Goal: Information Seeking & Learning: Learn about a topic

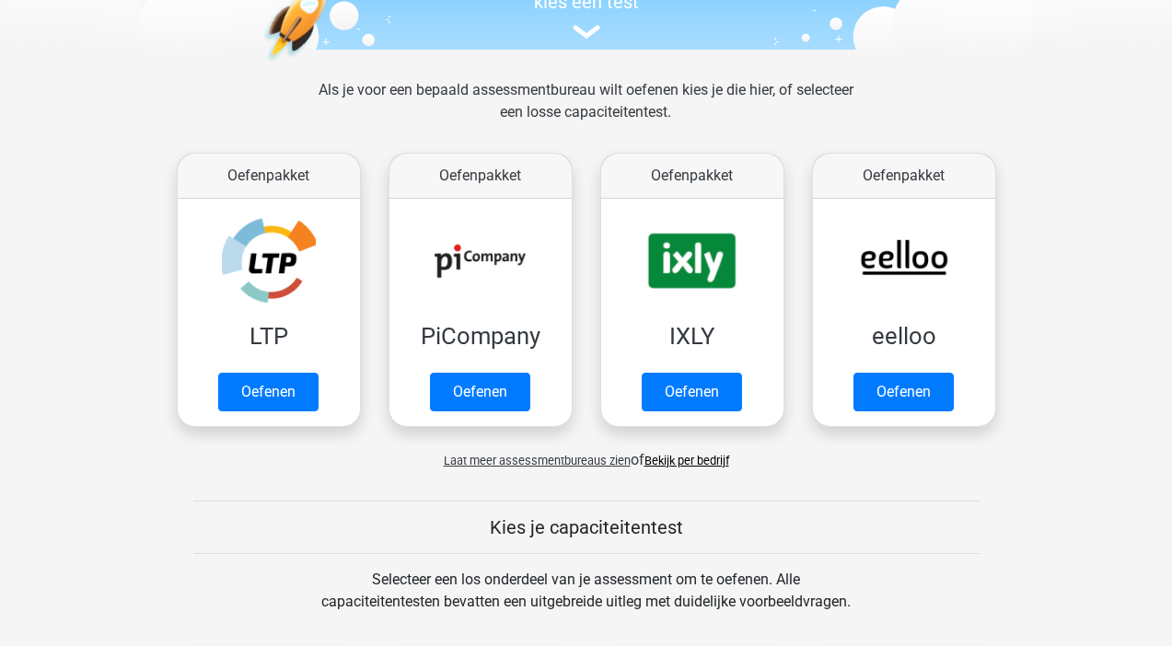
scroll to position [275, 0]
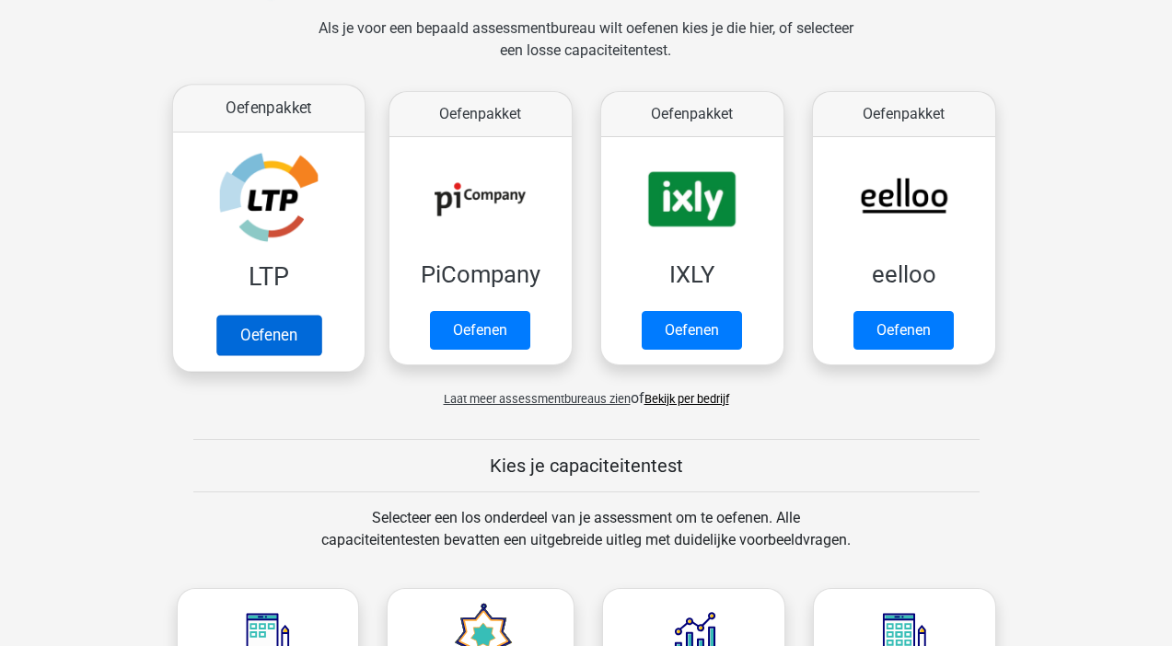
click at [254, 319] on link "Oefenen" at bounding box center [267, 335] width 105 height 40
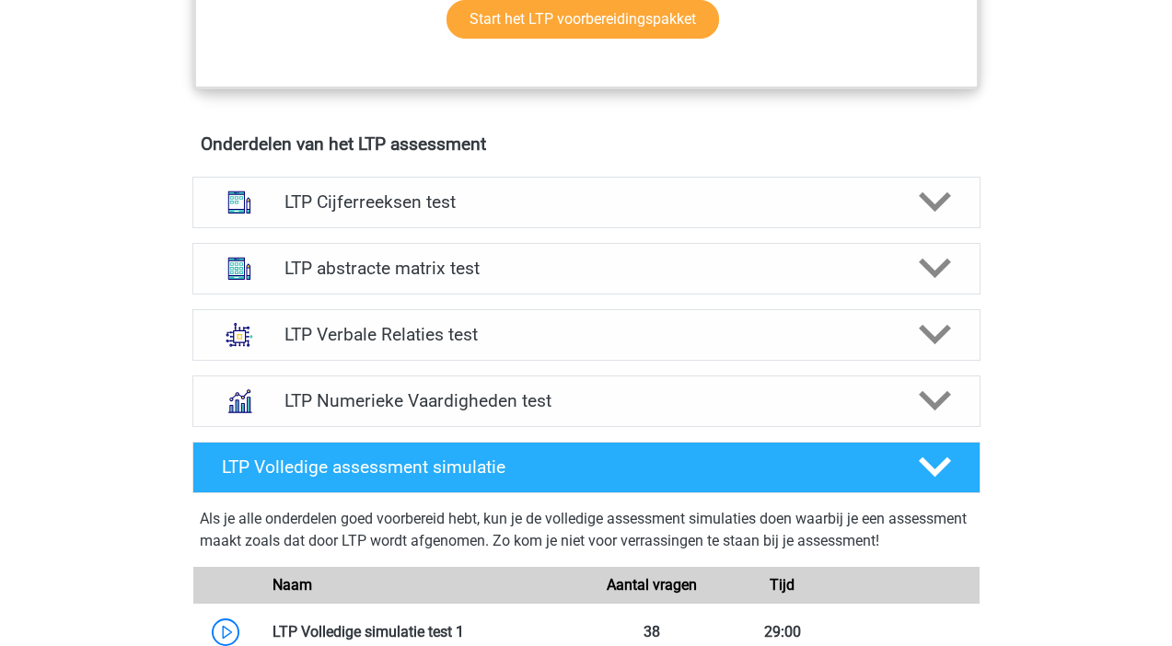
scroll to position [878, 0]
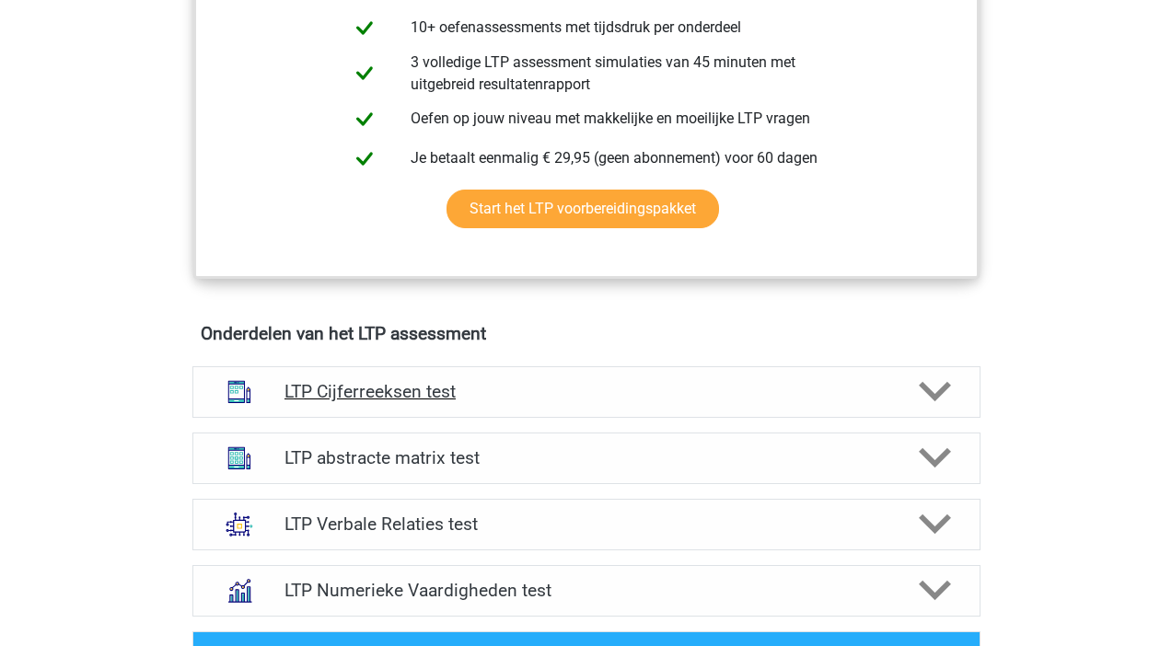
click at [526, 406] on div "LTP Cijferreeksen test" at bounding box center [586, 392] width 788 height 52
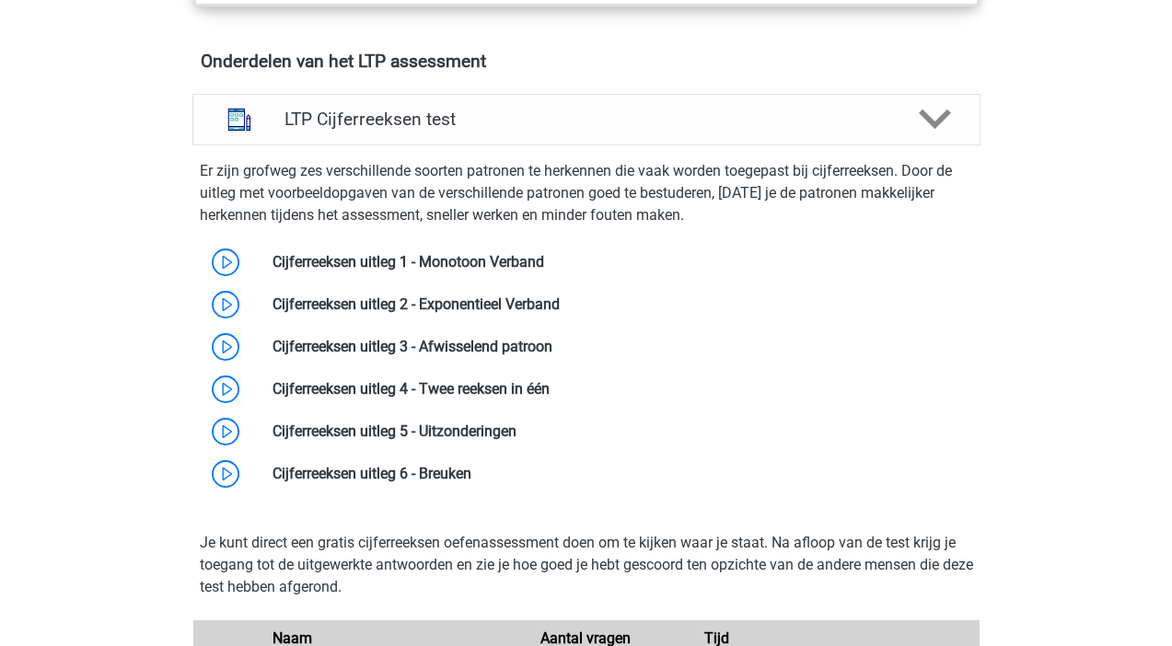
scroll to position [1159, 0]
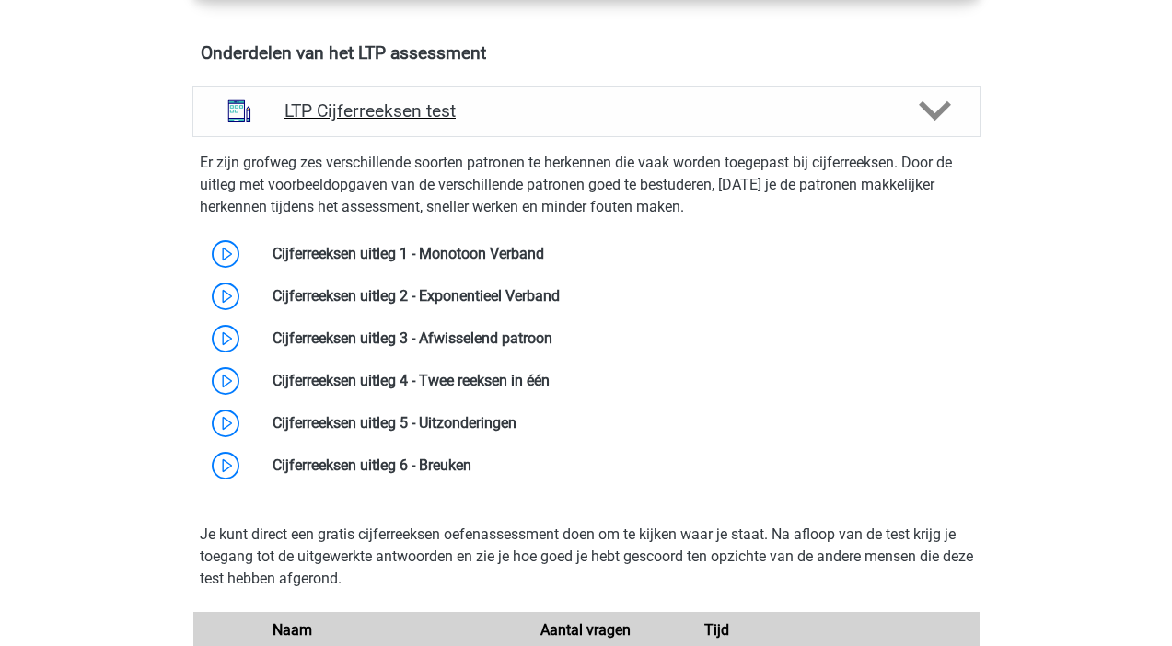
click at [932, 110] on icon at bounding box center [934, 111] width 32 height 32
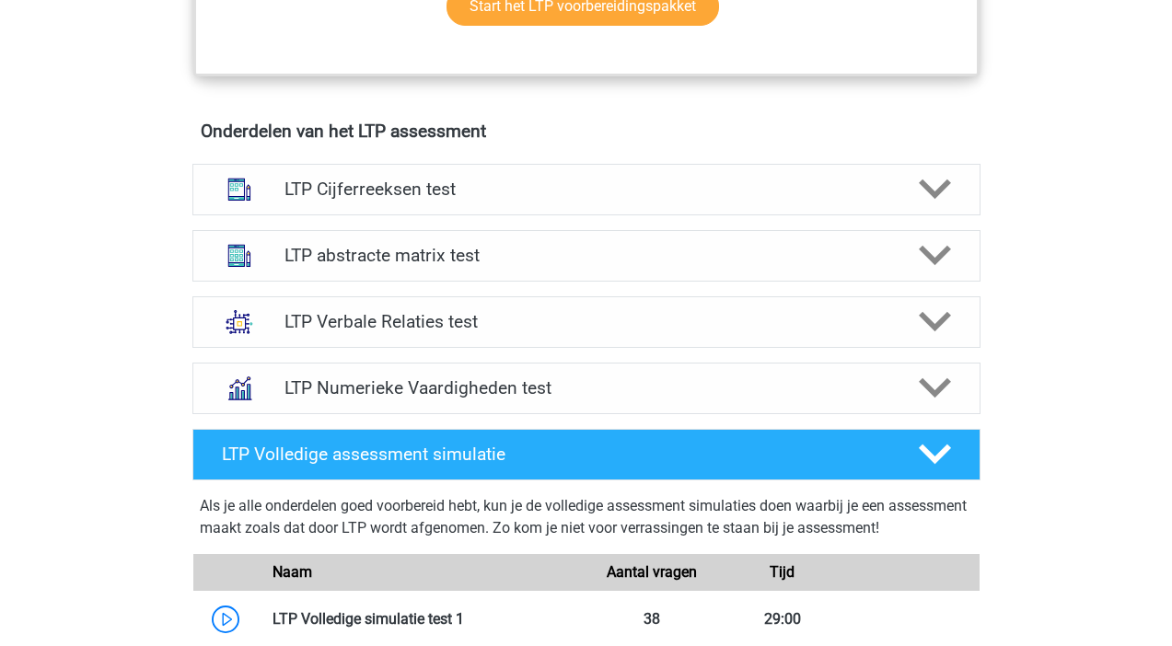
scroll to position [1066, 0]
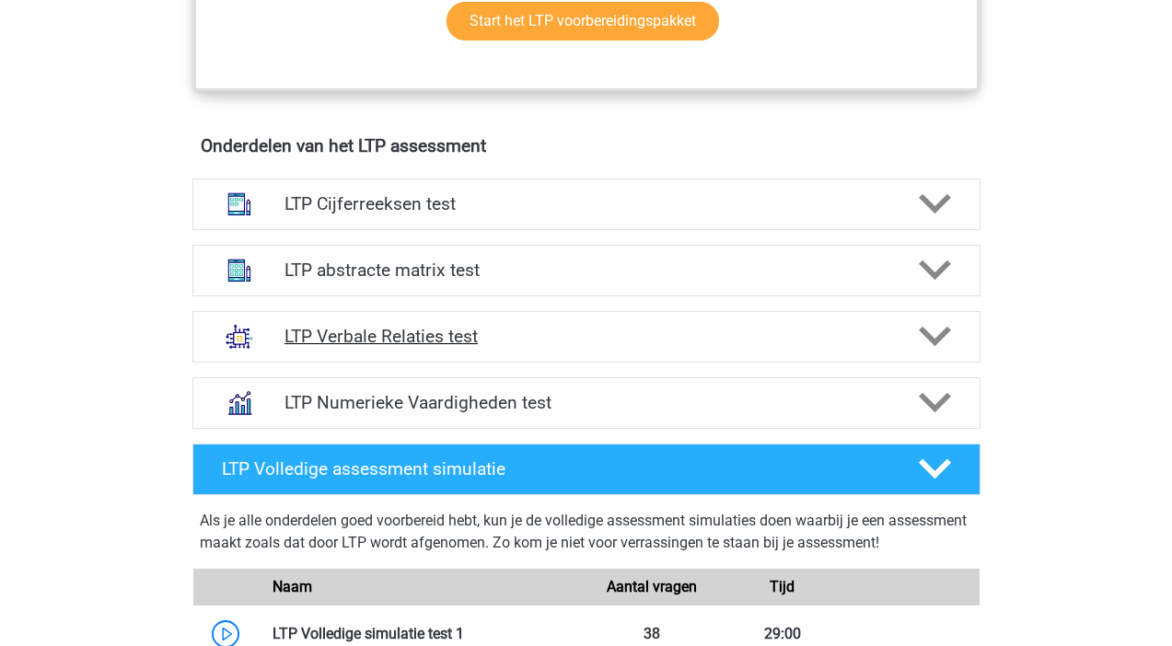
click at [941, 338] on polygon at bounding box center [934, 337] width 32 height 20
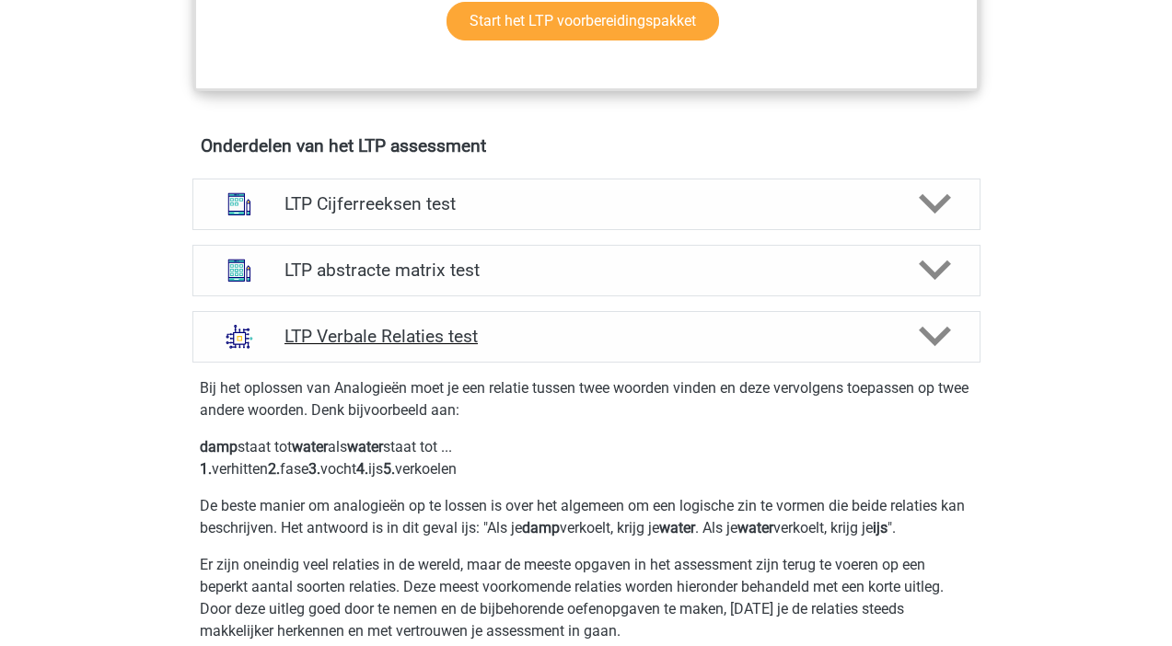
click at [941, 338] on polygon at bounding box center [934, 337] width 32 height 20
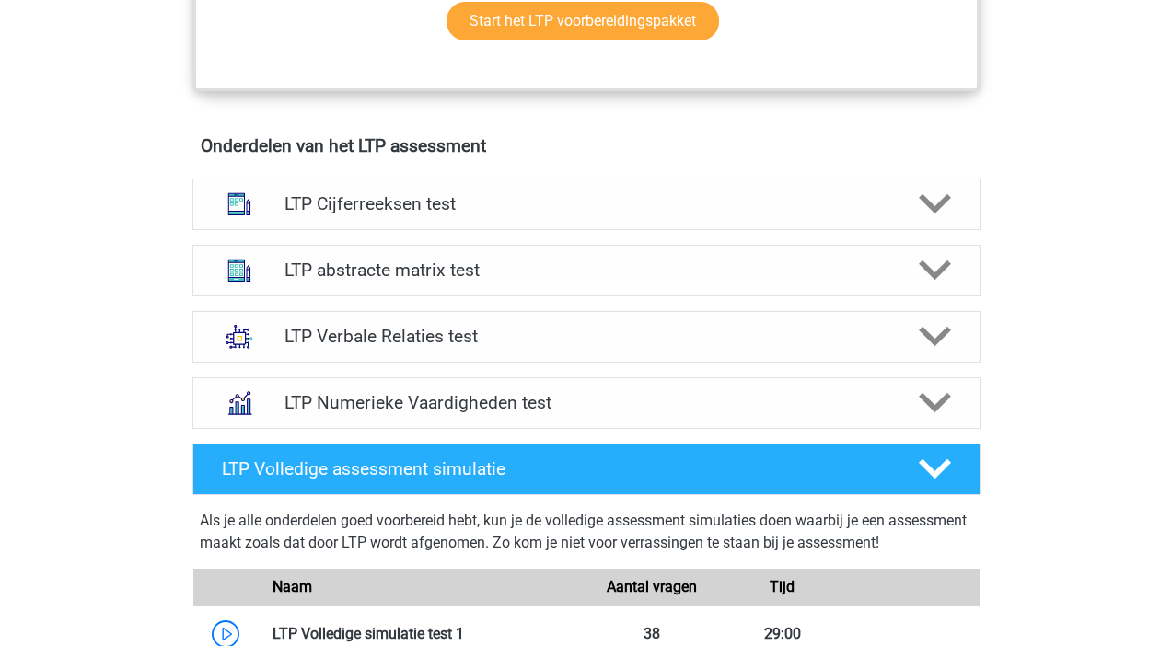
click at [935, 397] on icon at bounding box center [934, 403] width 32 height 32
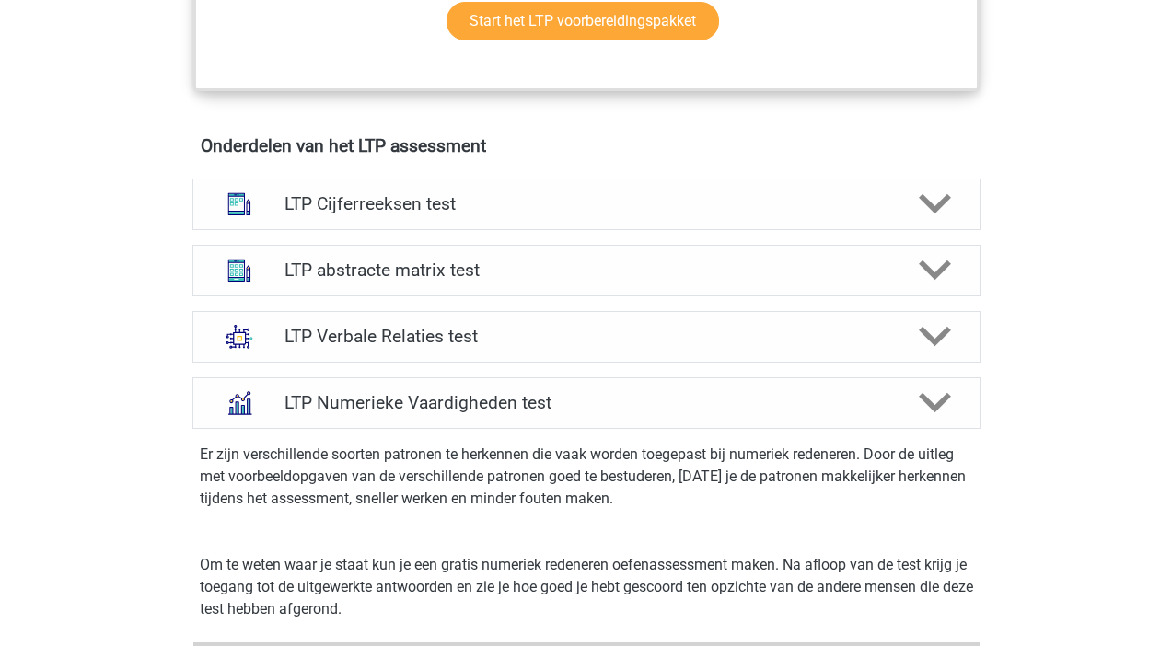
click at [935, 397] on icon at bounding box center [934, 403] width 32 height 32
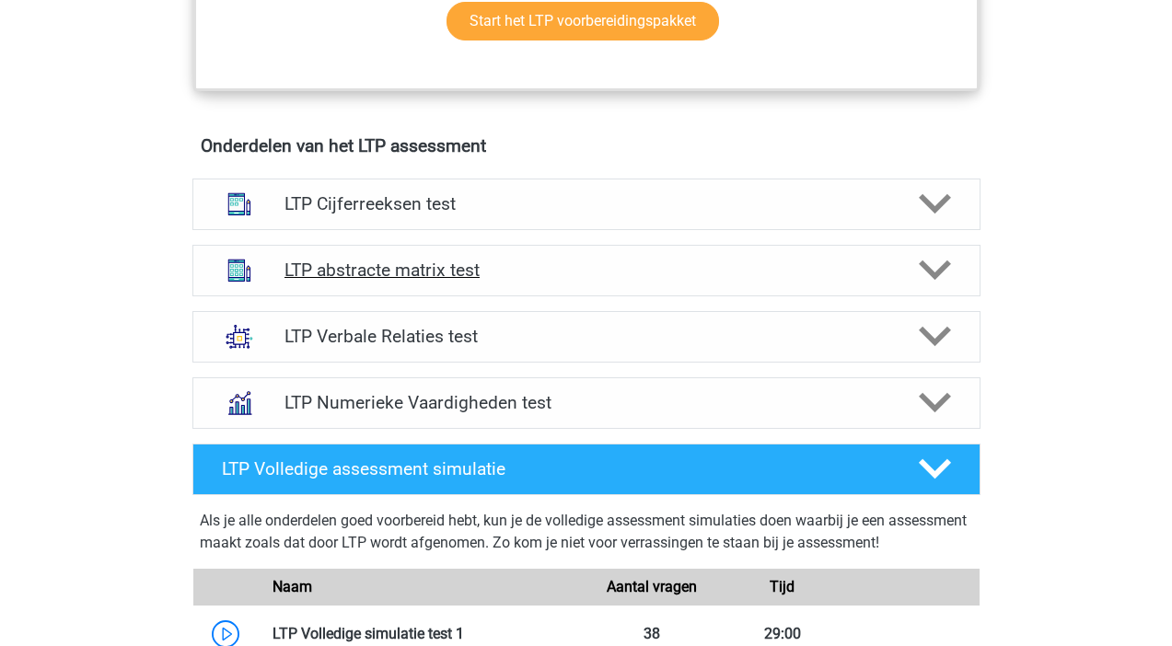
click at [930, 271] on polygon at bounding box center [934, 270] width 32 height 20
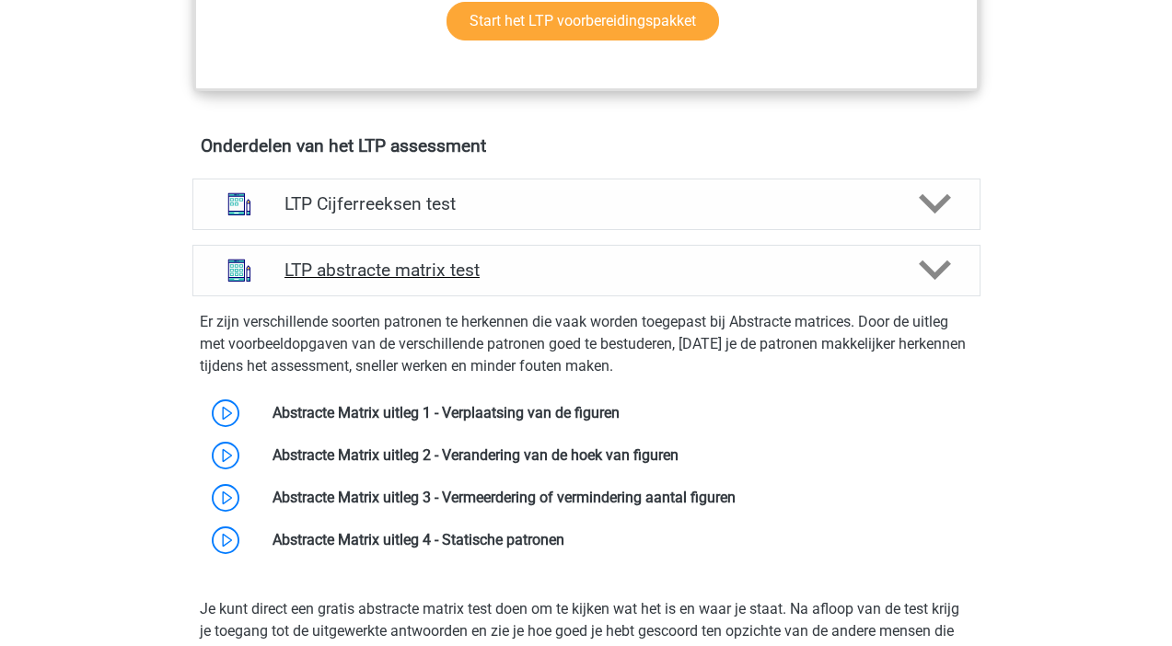
click at [930, 271] on polygon at bounding box center [934, 270] width 32 height 20
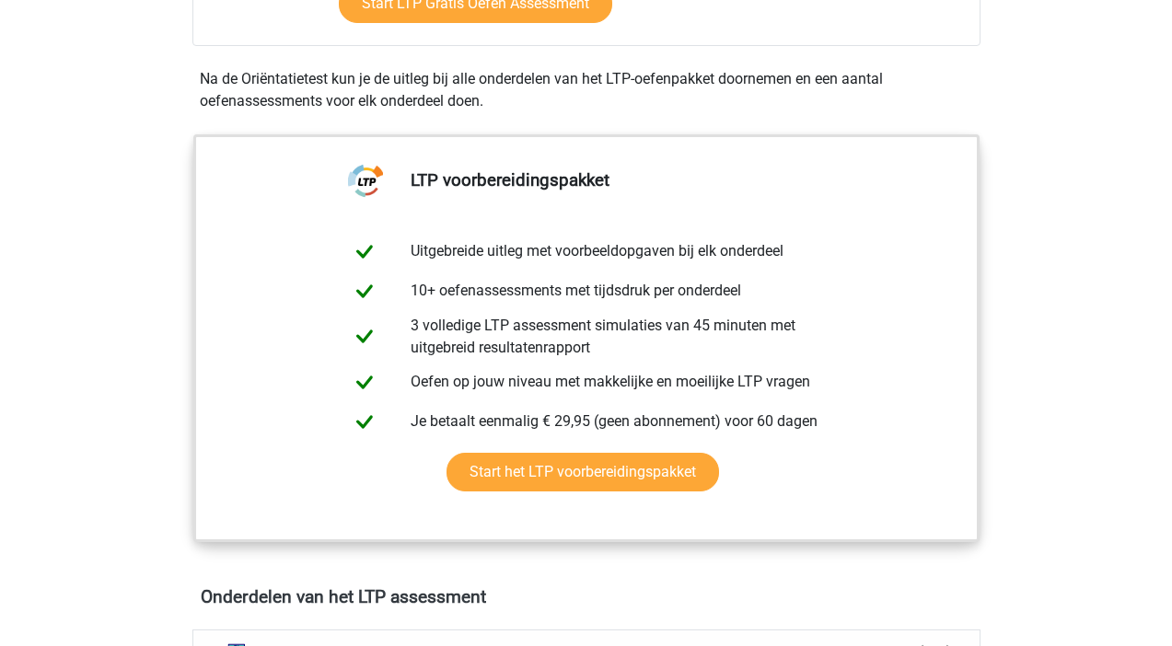
scroll to position [1179, 0]
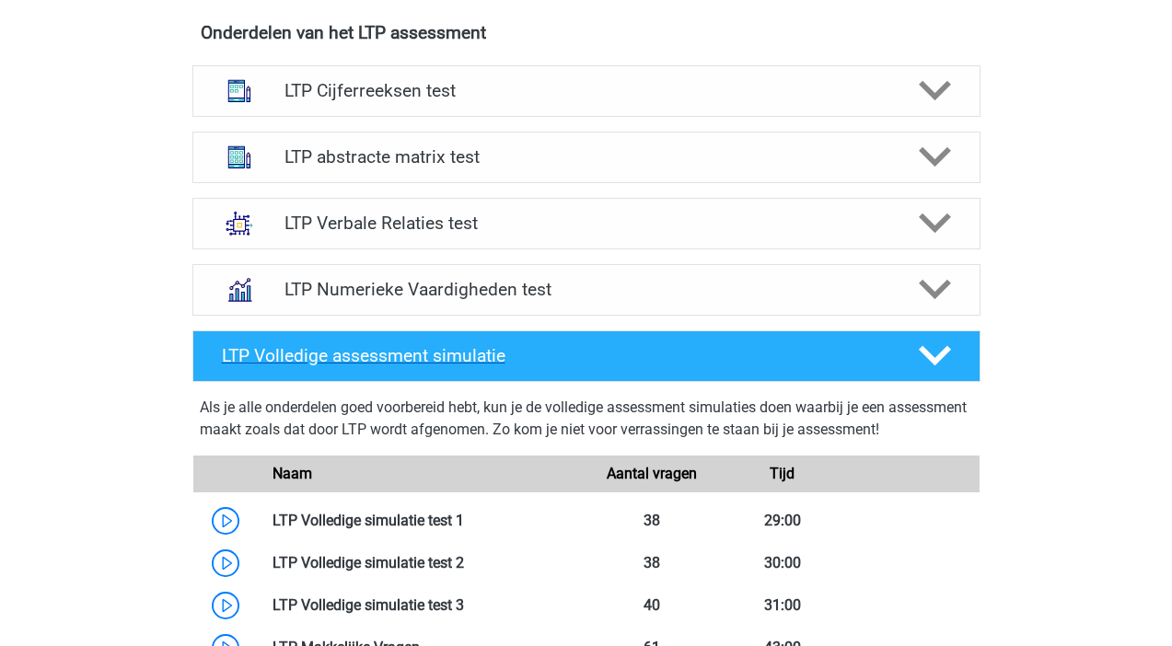
click at [942, 356] on polygon at bounding box center [934, 356] width 32 height 20
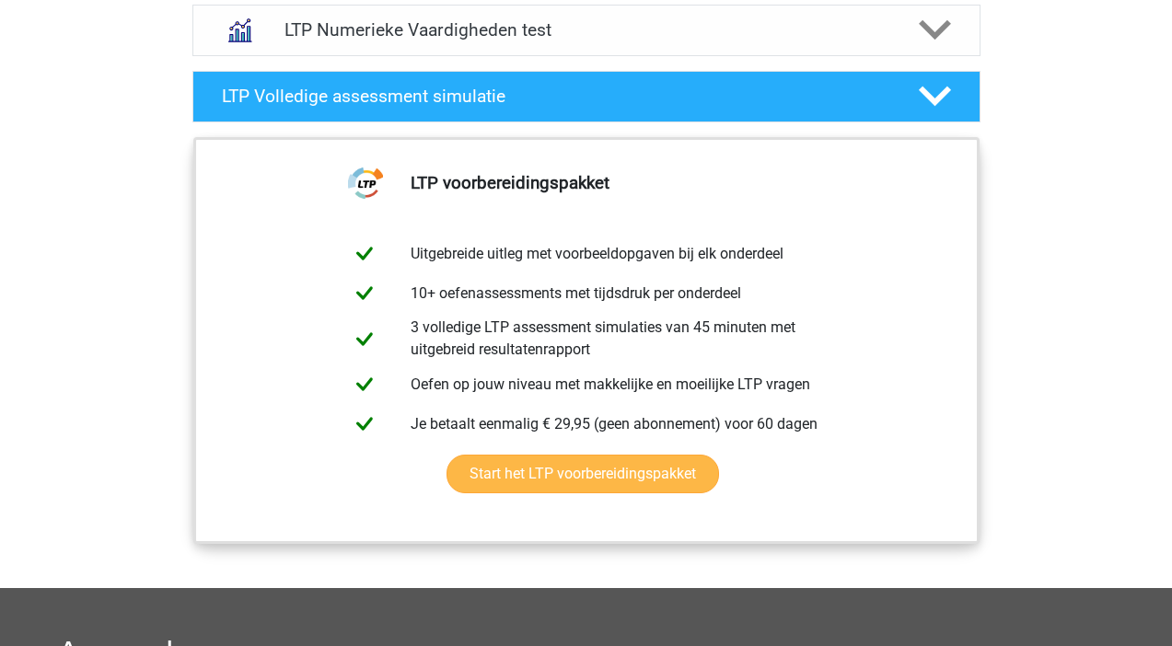
scroll to position [1452, 0]
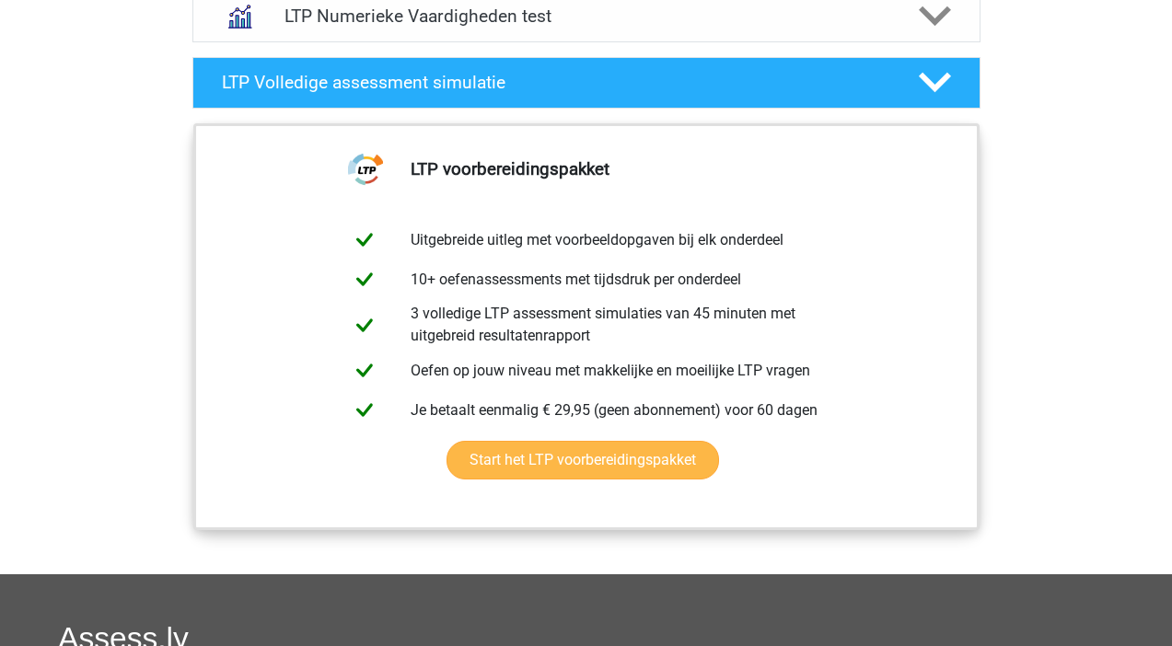
click at [615, 465] on link "Start het LTP voorbereidingspakket" at bounding box center [582, 460] width 272 height 39
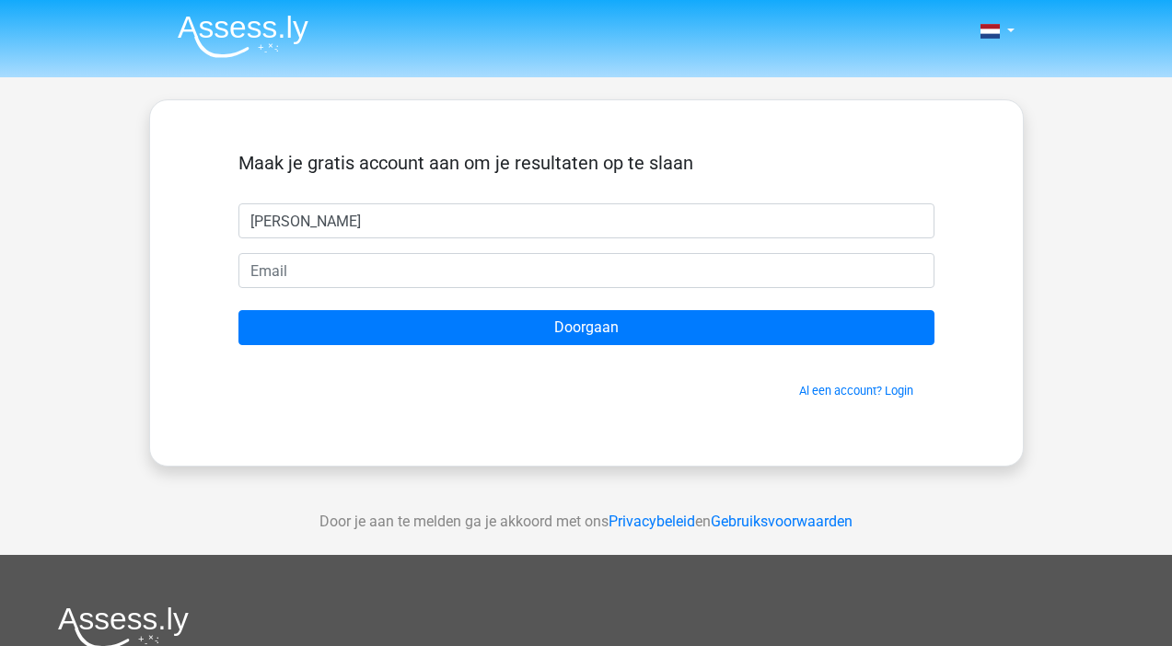
type input "Michel"
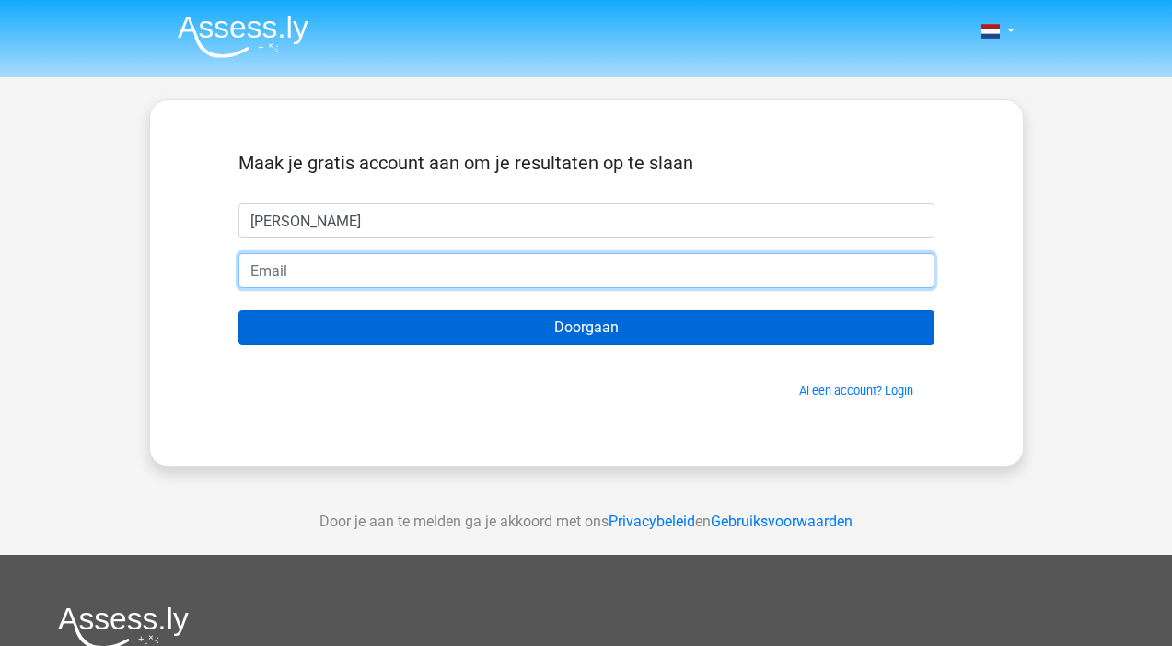
type input "michelhengstman@gmail.com"
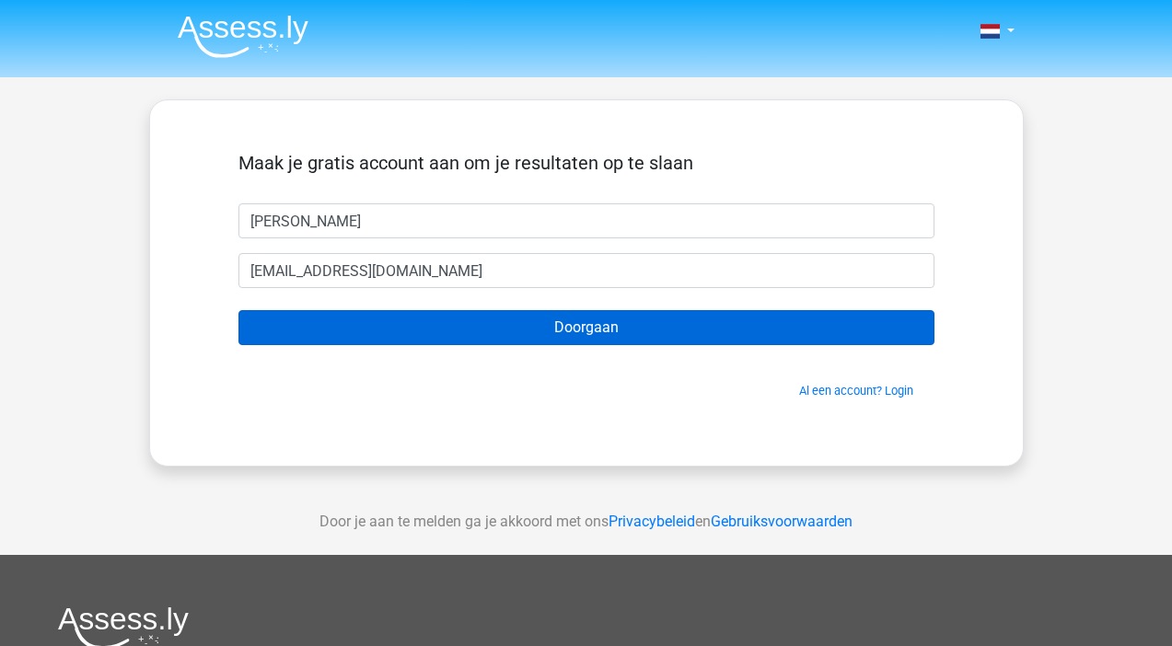
click at [424, 322] on input "Doorgaan" at bounding box center [586, 327] width 696 height 35
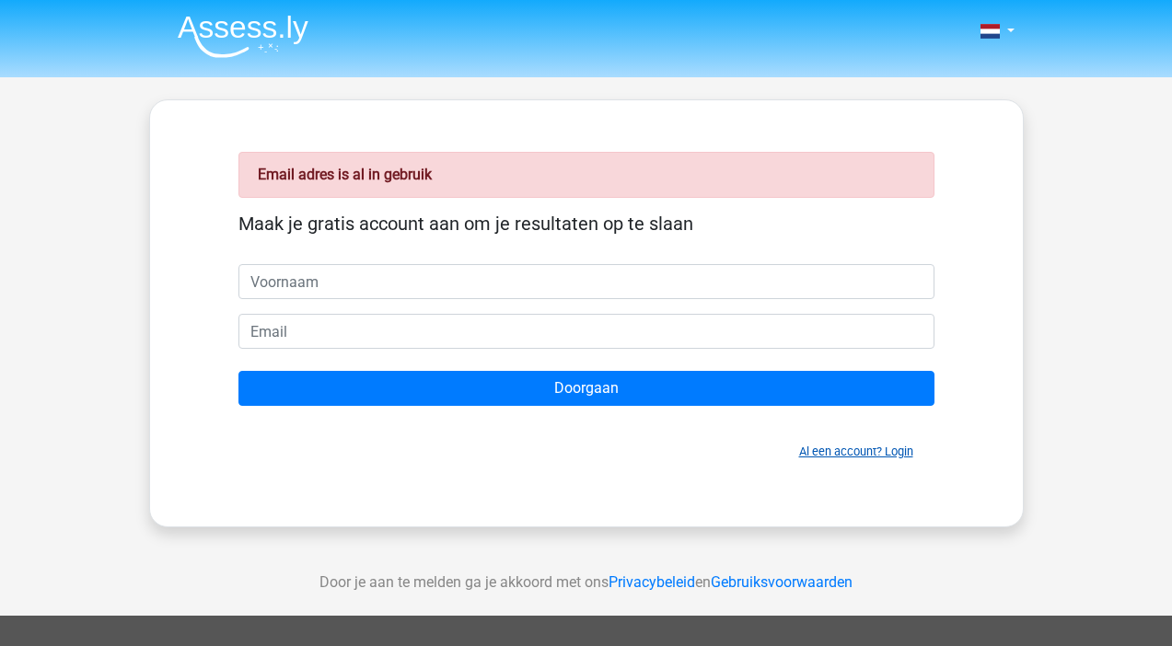
click at [849, 456] on link "Al een account? Login" at bounding box center [856, 452] width 114 height 14
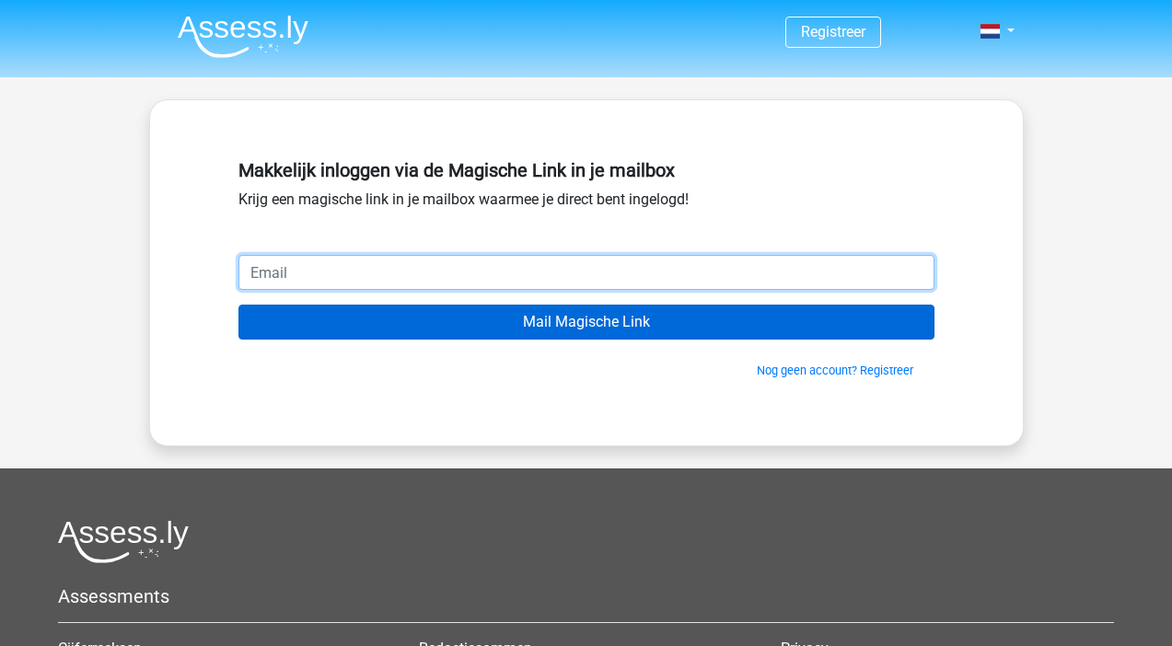
type input "[EMAIL_ADDRESS][DOMAIN_NAME]"
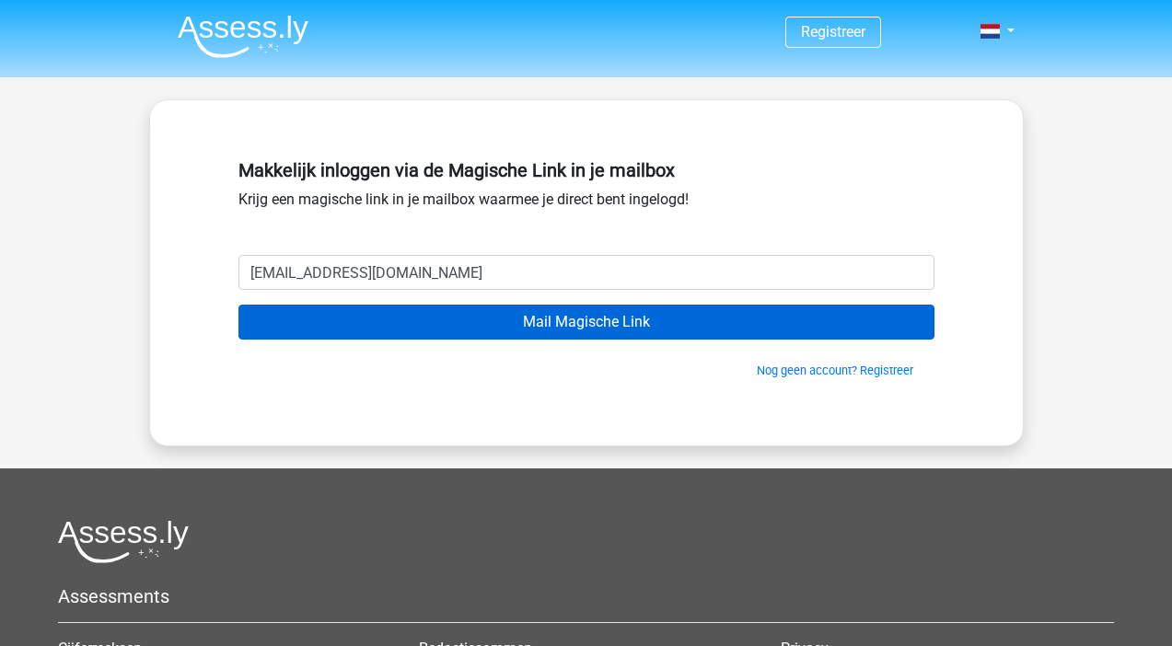
click at [443, 312] on input "Mail Magische Link" at bounding box center [586, 322] width 696 height 35
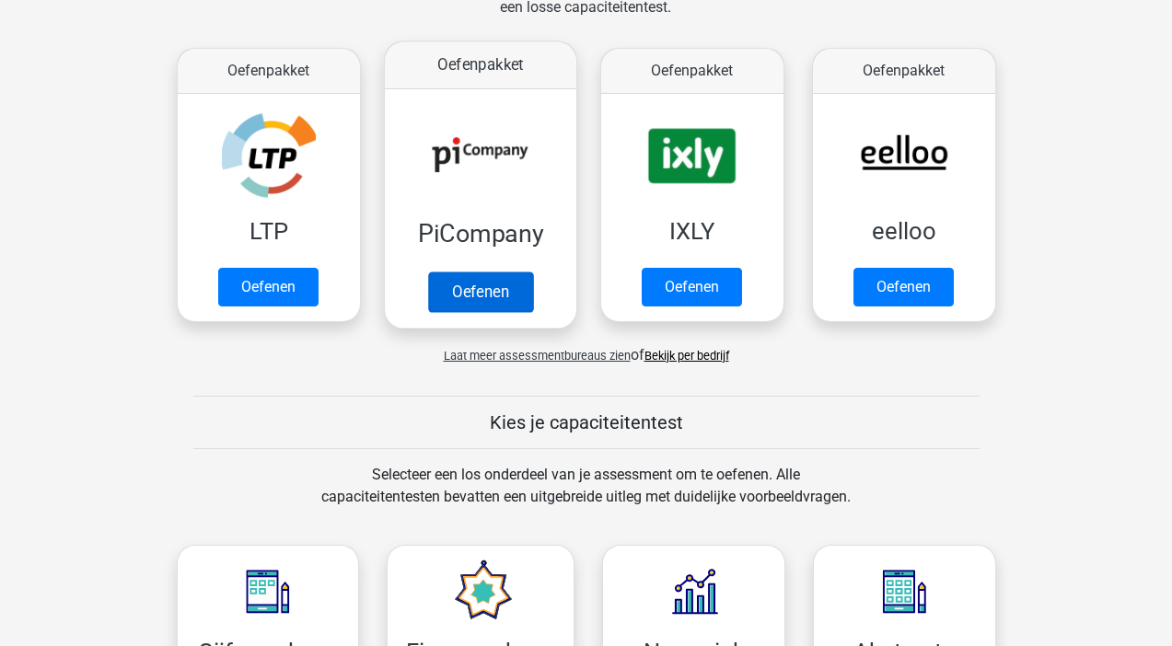
scroll to position [443, 0]
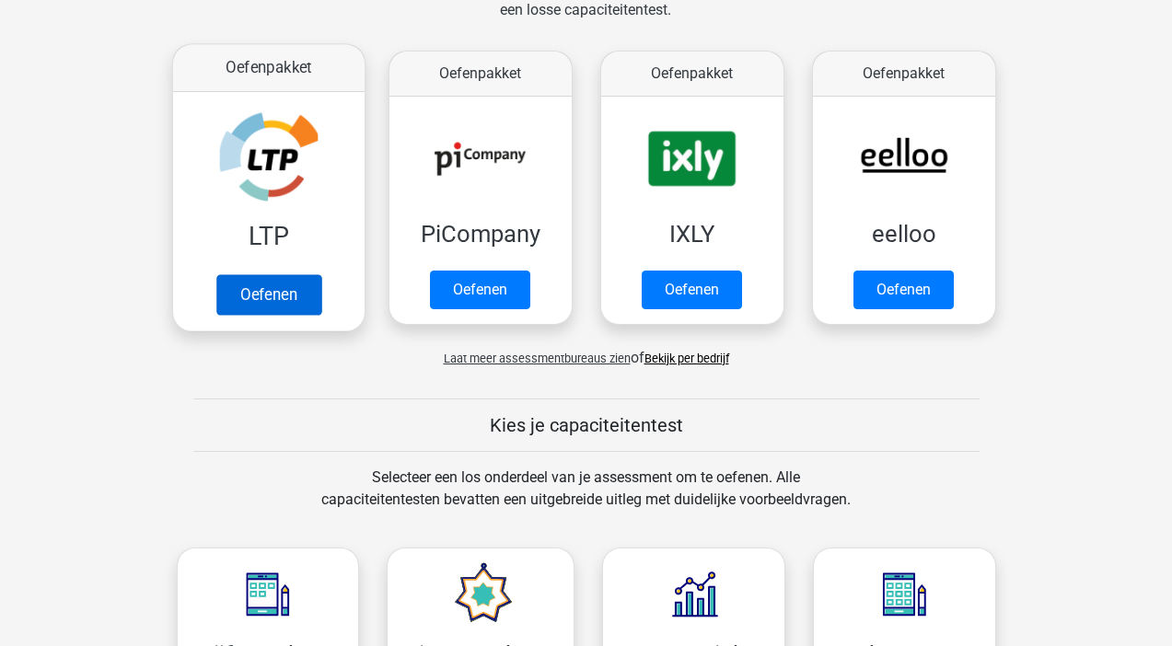
click at [255, 283] on link "Oefenen" at bounding box center [267, 294] width 105 height 40
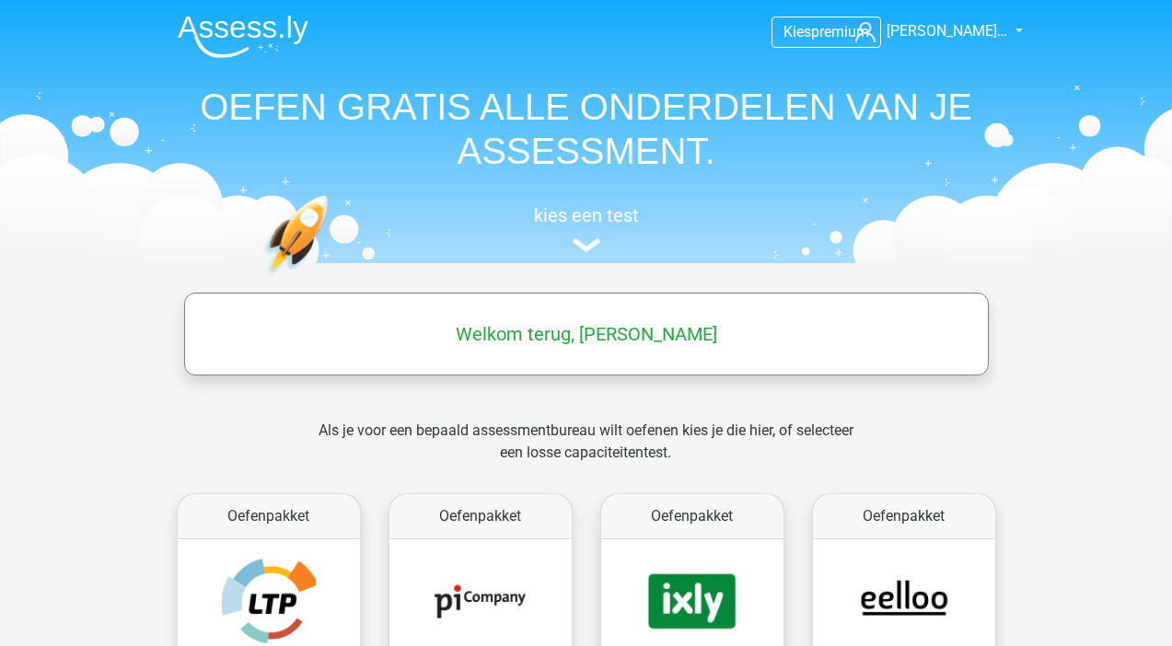
scroll to position [0, 0]
click at [801, 37] on span "Kies" at bounding box center [797, 31] width 28 height 17
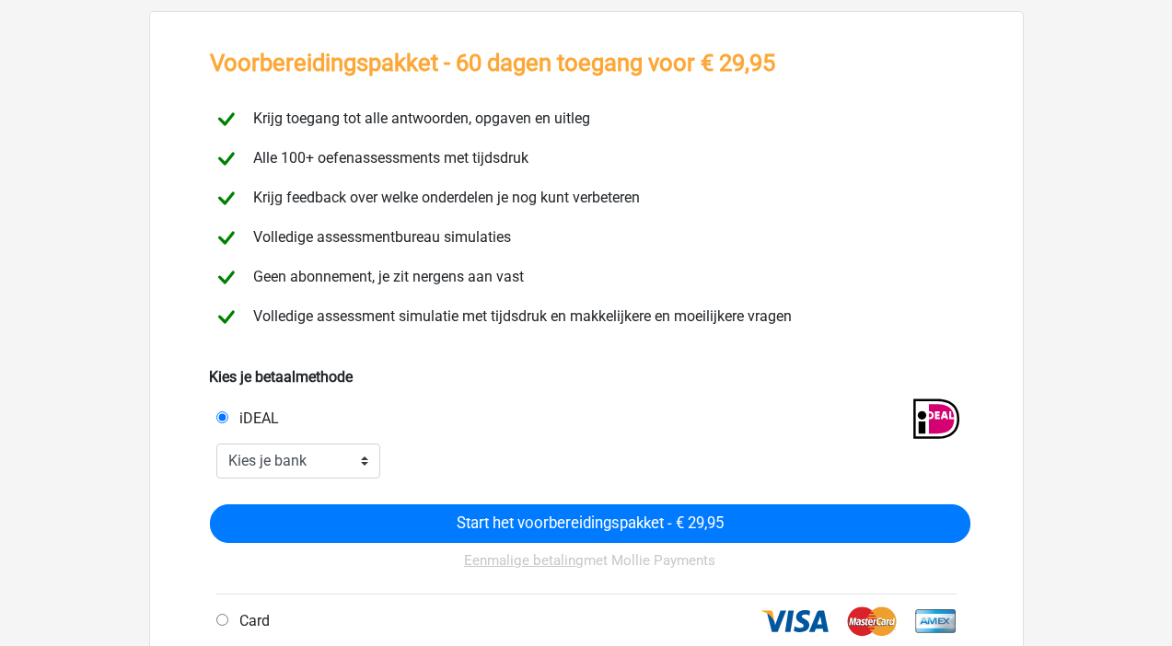
scroll to position [92, 0]
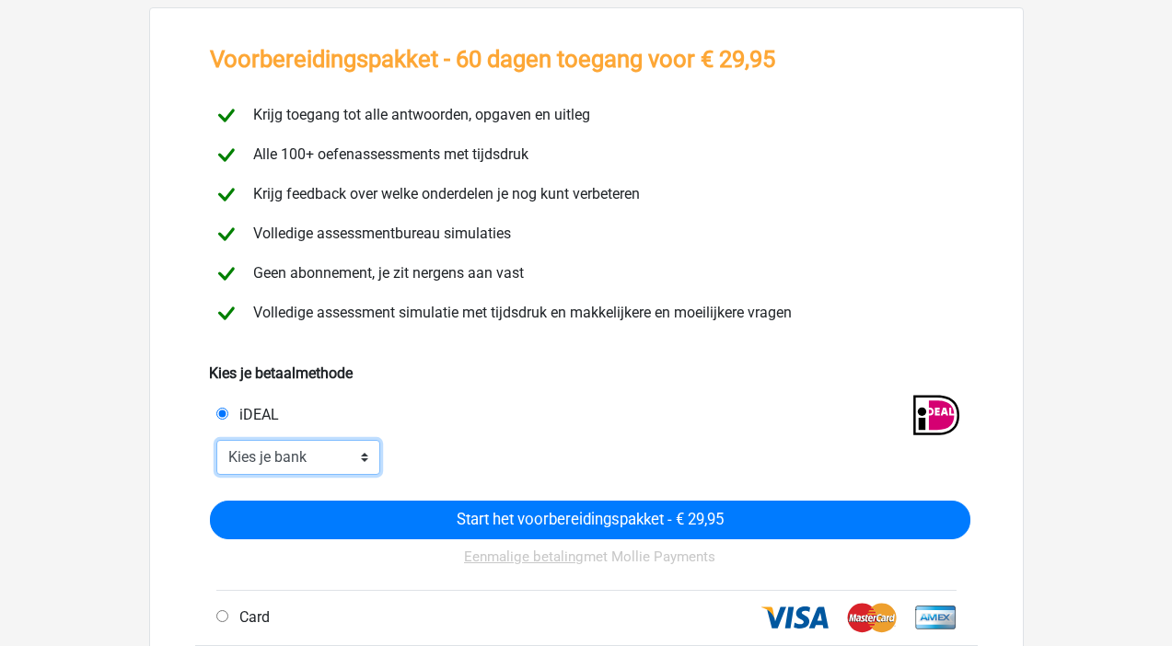
select select "ideal_[SWIFT_CODE]"
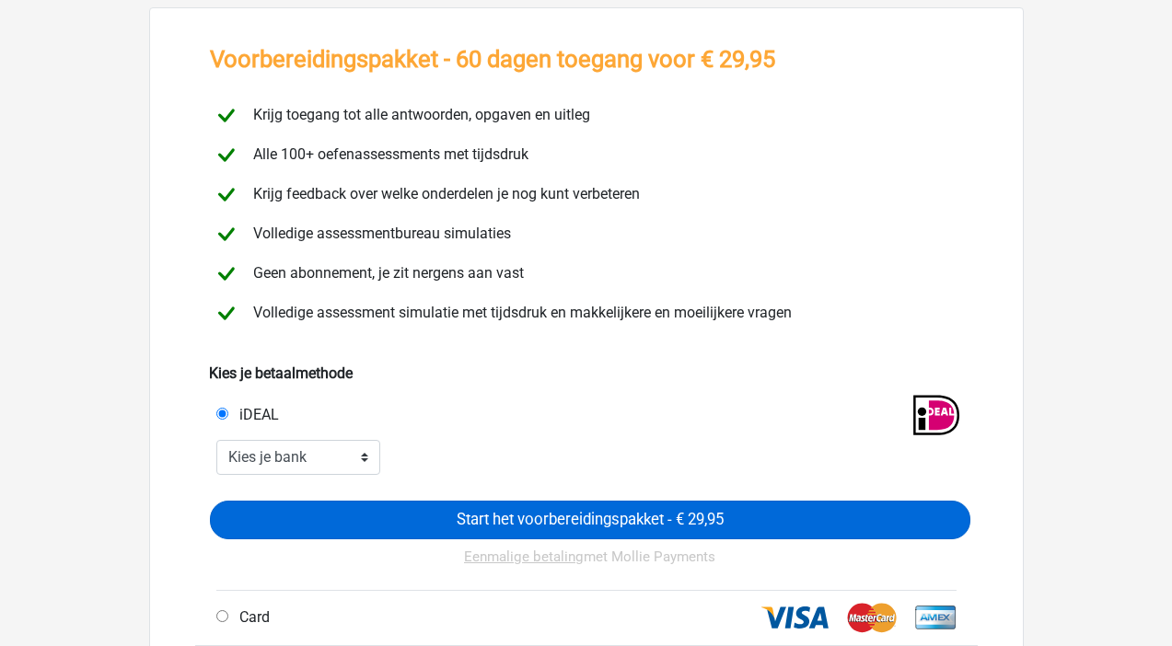
click at [557, 528] on input "Start het voorbereidingspakket - € 29,95" at bounding box center [590, 520] width 760 height 39
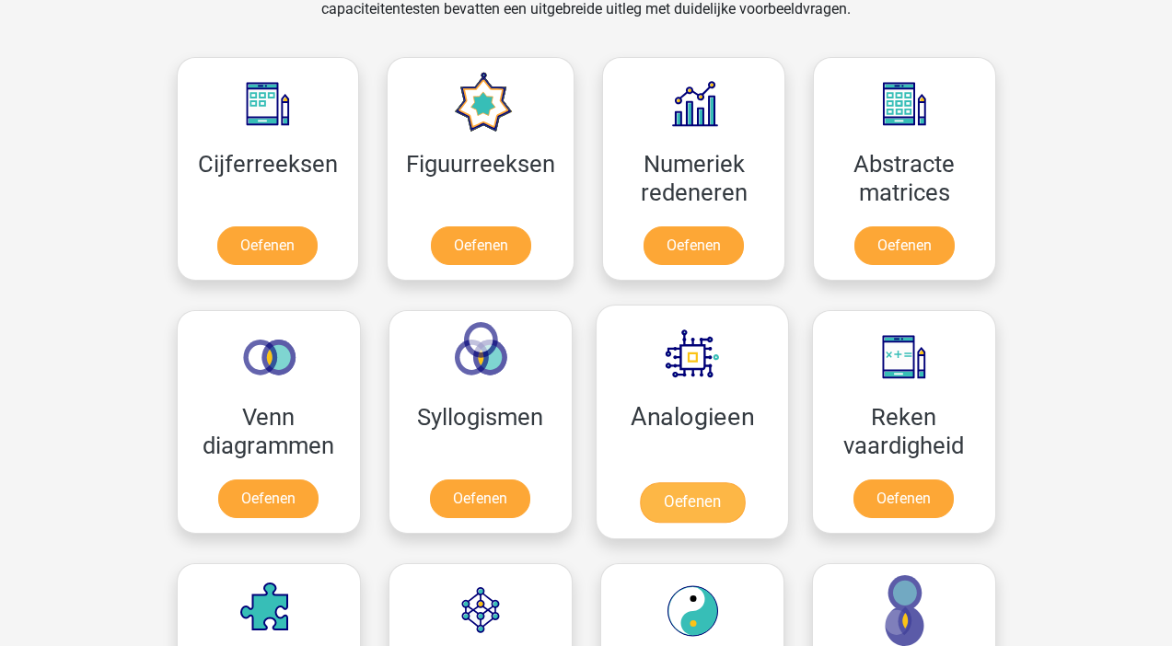
scroll to position [803, 0]
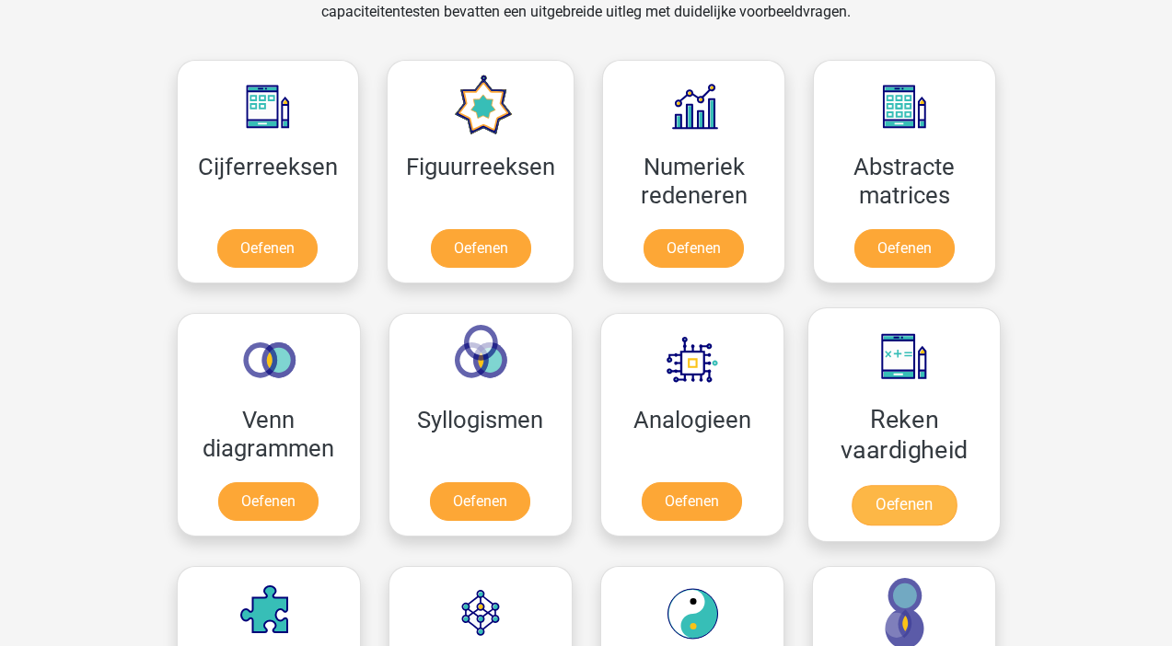
click at [898, 511] on link "Oefenen" at bounding box center [902, 505] width 105 height 40
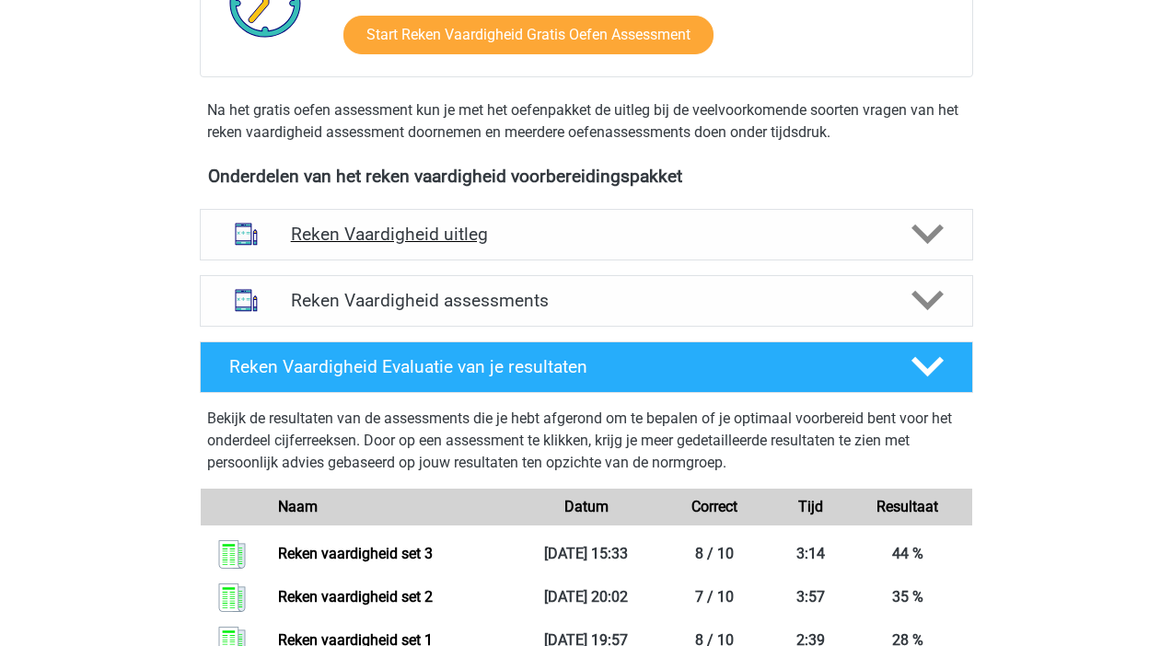
scroll to position [497, 0]
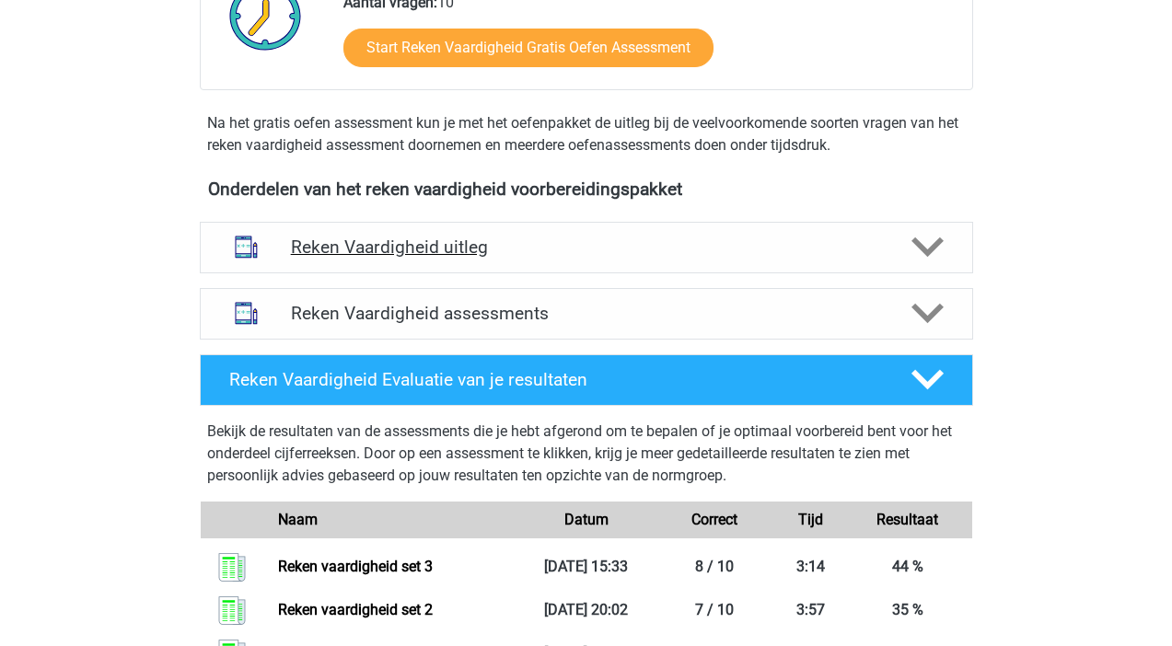
click at [618, 252] on h4 "Reken Vaardigheid uitleg" at bounding box center [586, 247] width 591 height 21
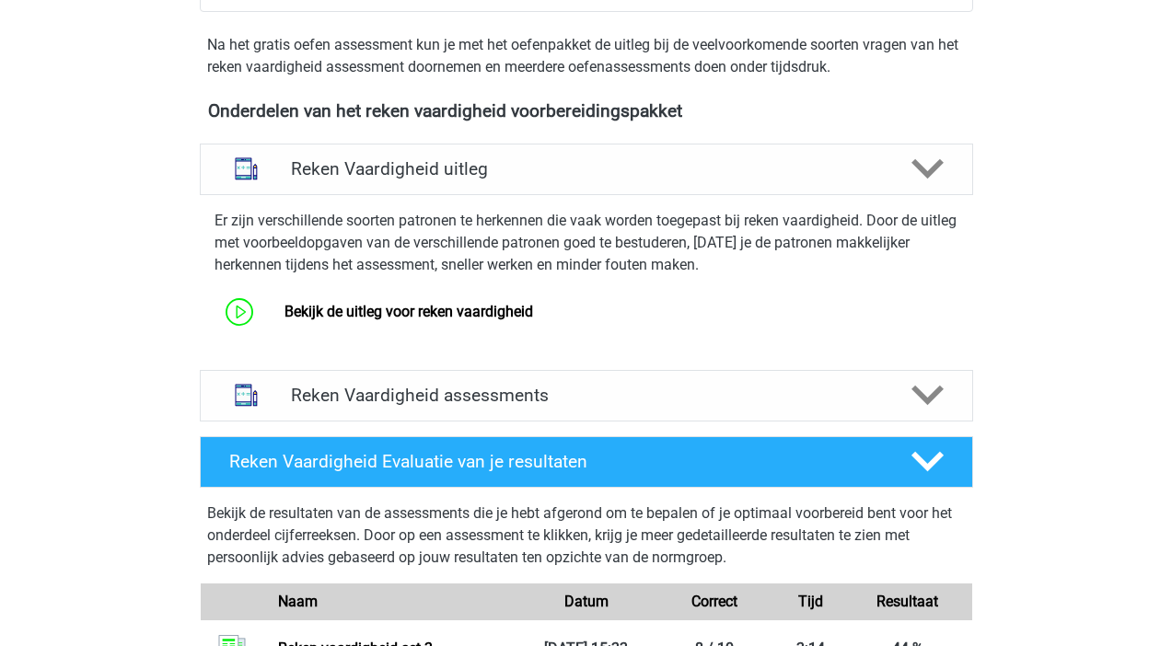
scroll to position [579, 0]
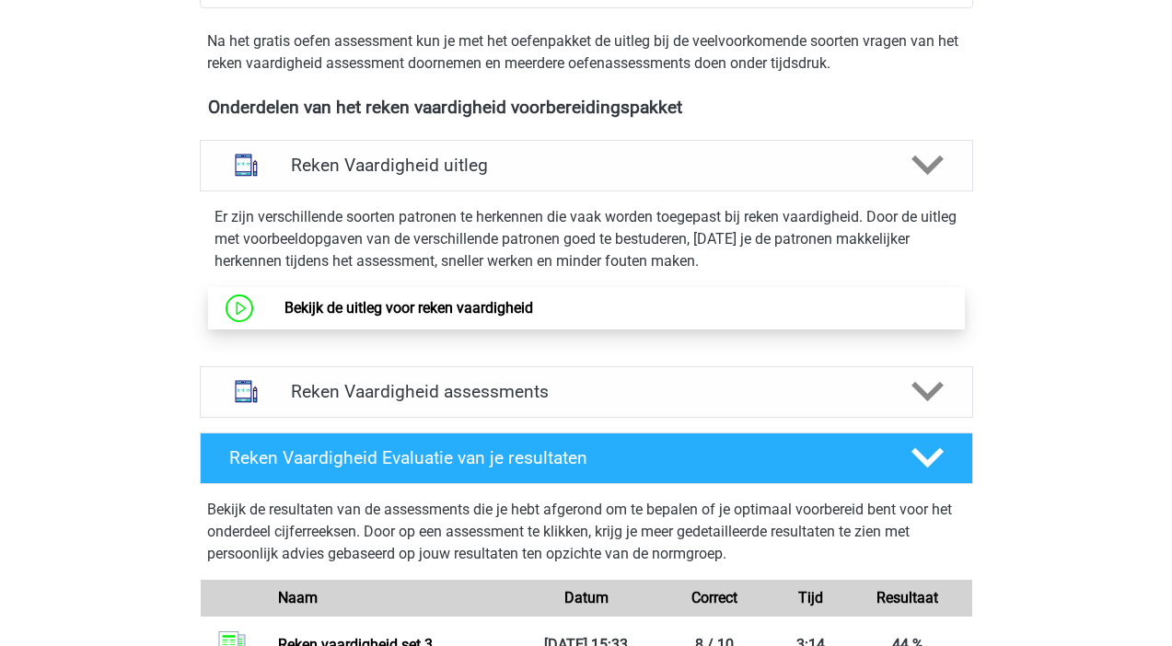
click at [284, 312] on link "Bekijk de uitleg voor reken vaardigheid" at bounding box center [408, 307] width 248 height 17
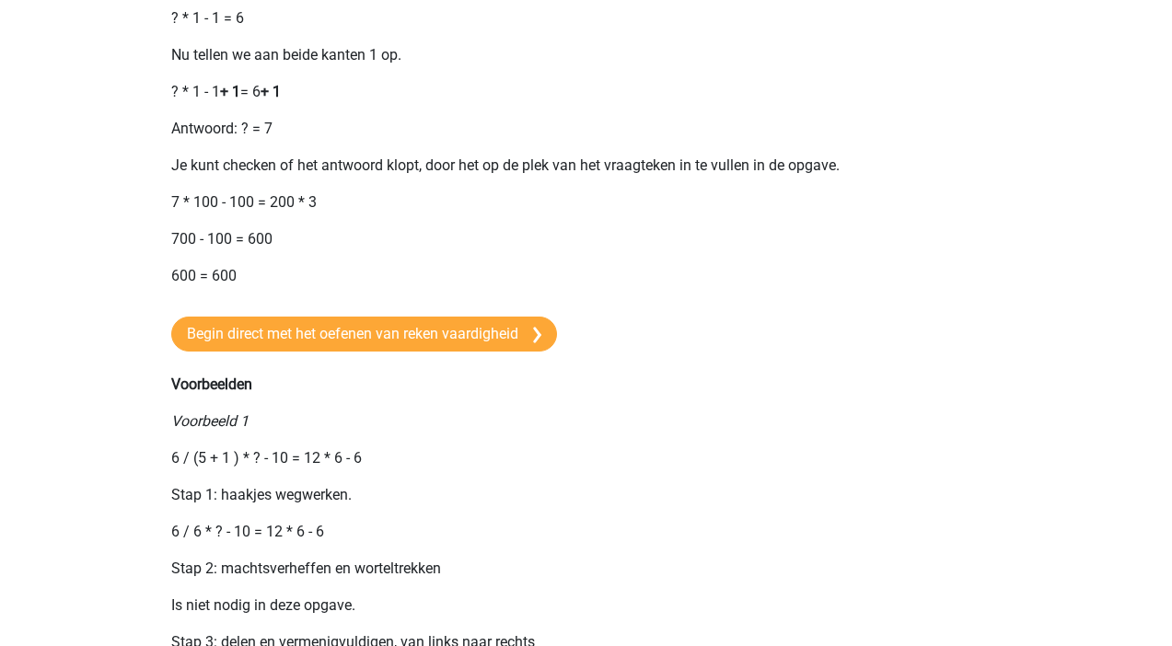
scroll to position [1519, 0]
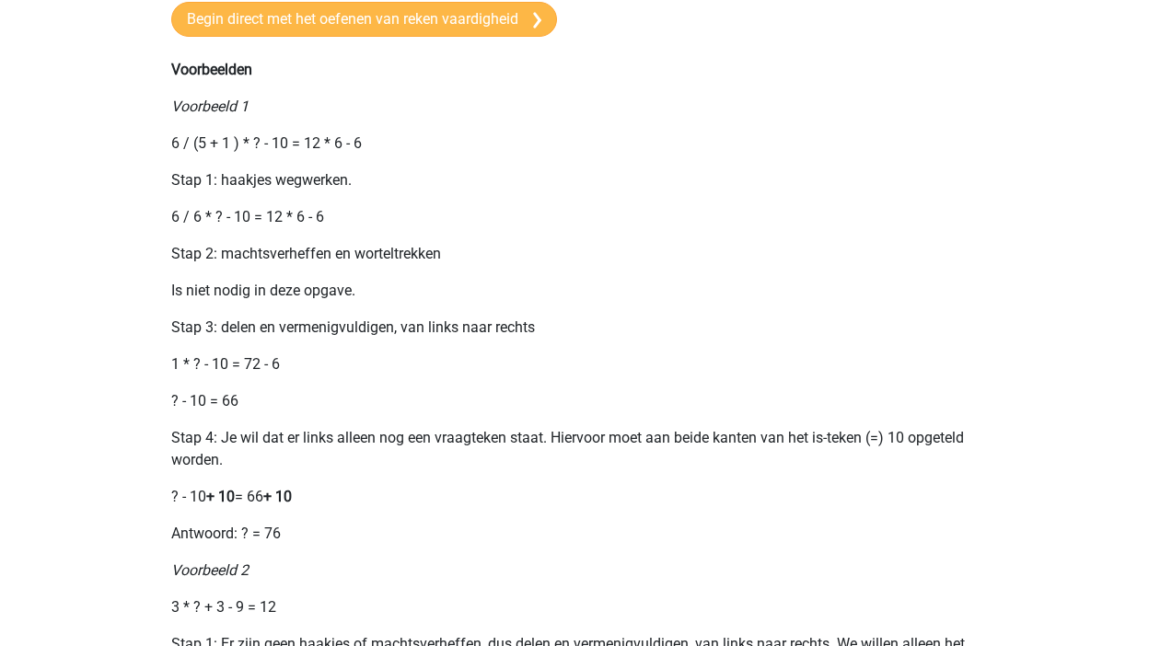
click at [363, 37] on link "Begin direct met het oefenen van reken vaardigheid" at bounding box center [364, 19] width 386 height 35
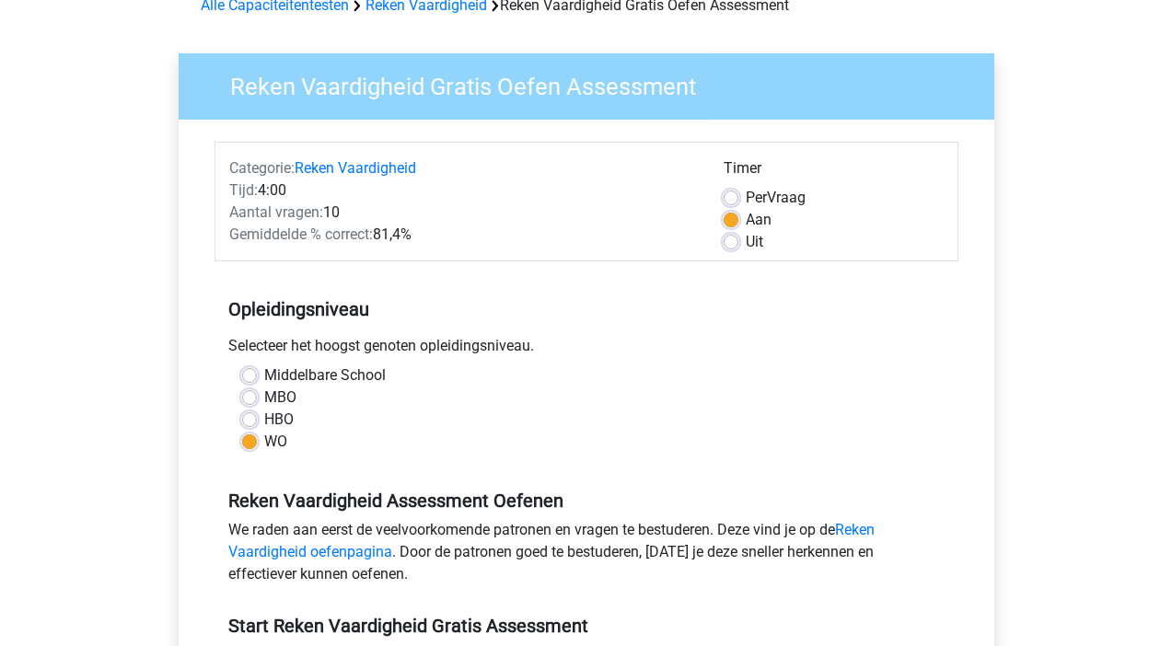
scroll to position [111, 0]
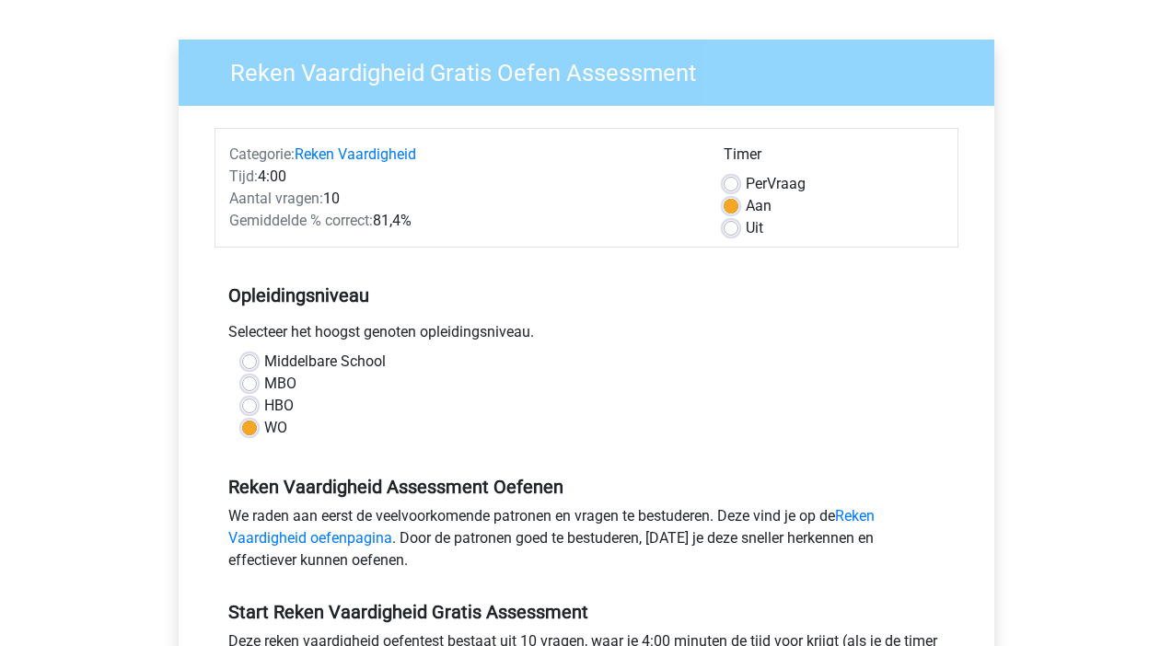
click at [745, 231] on label "Uit" at bounding box center [753, 228] width 17 height 22
click at [727, 231] on input "Uit" at bounding box center [730, 226] width 15 height 18
radio input "true"
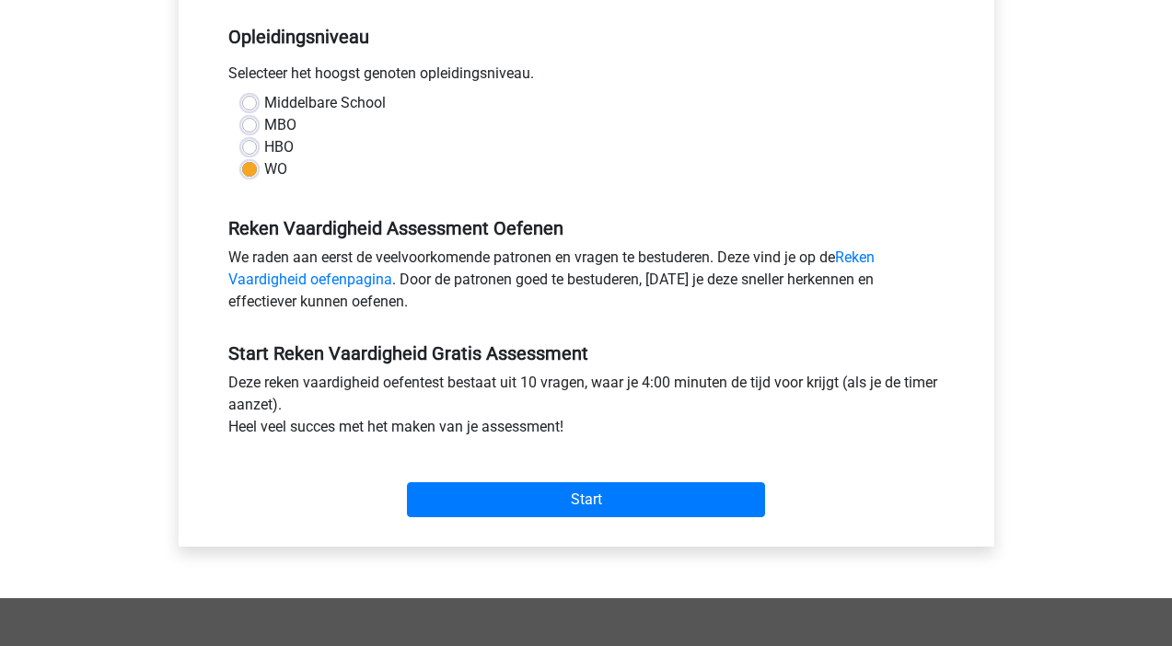
scroll to position [374, 0]
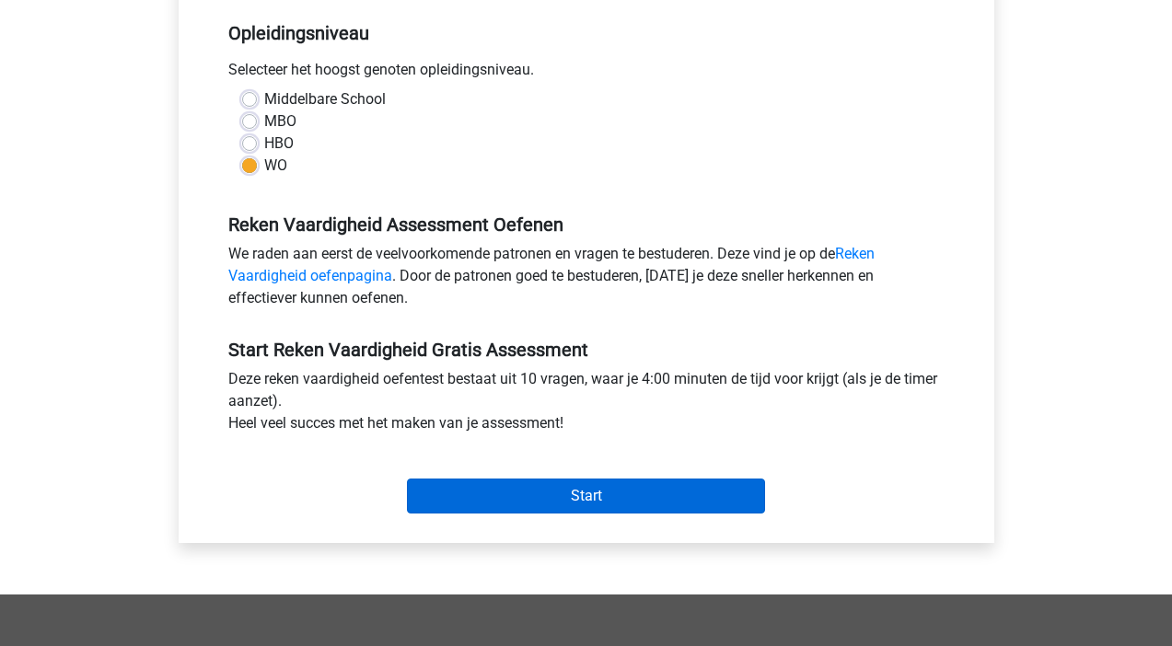
click at [481, 498] on input "Start" at bounding box center [586, 496] width 358 height 35
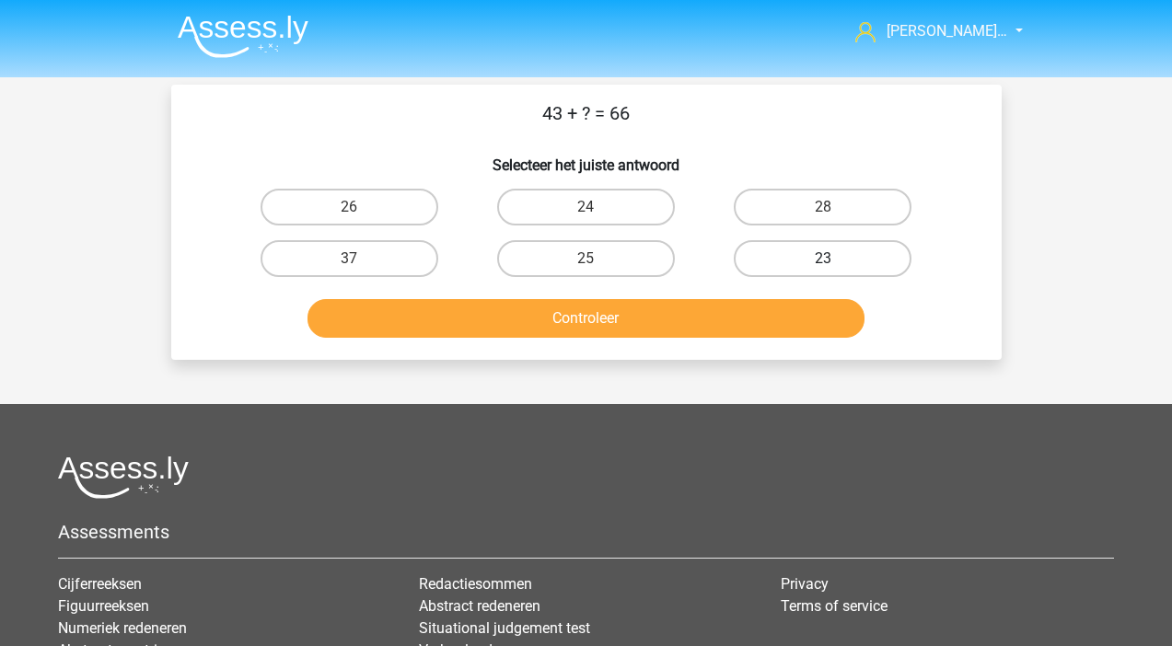
click at [768, 260] on label "23" at bounding box center [823, 258] width 178 height 37
click at [823, 260] on input "23" at bounding box center [829, 265] width 12 height 12
radio input "true"
click at [694, 315] on button "Controleer" at bounding box center [585, 318] width 557 height 39
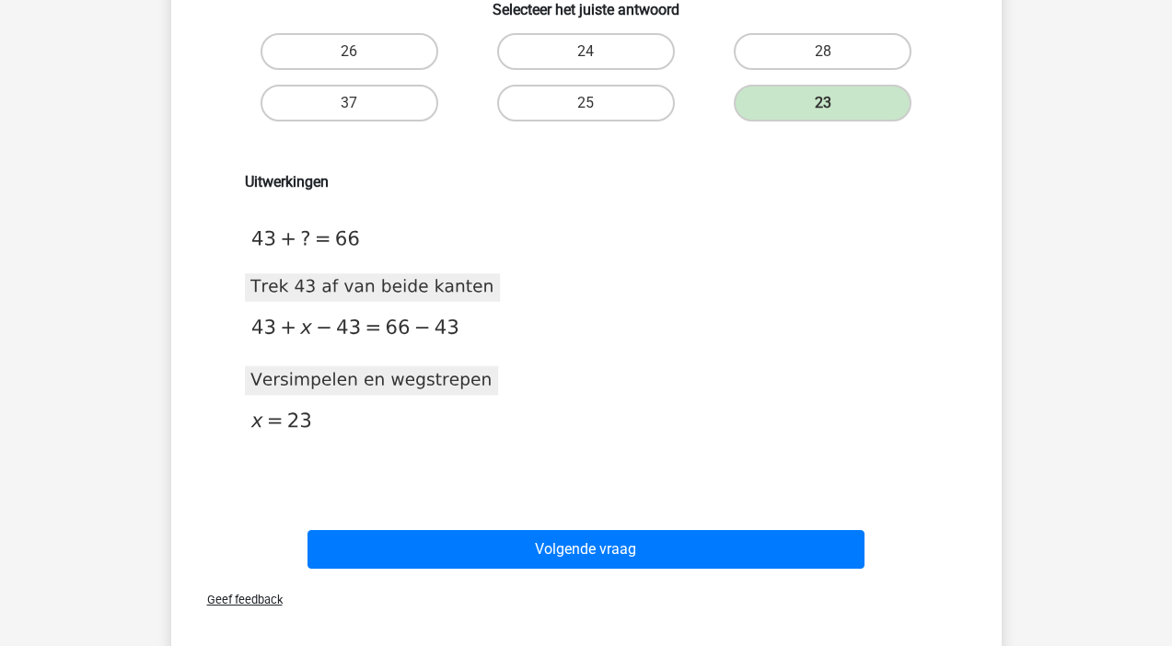
scroll to position [155, 0]
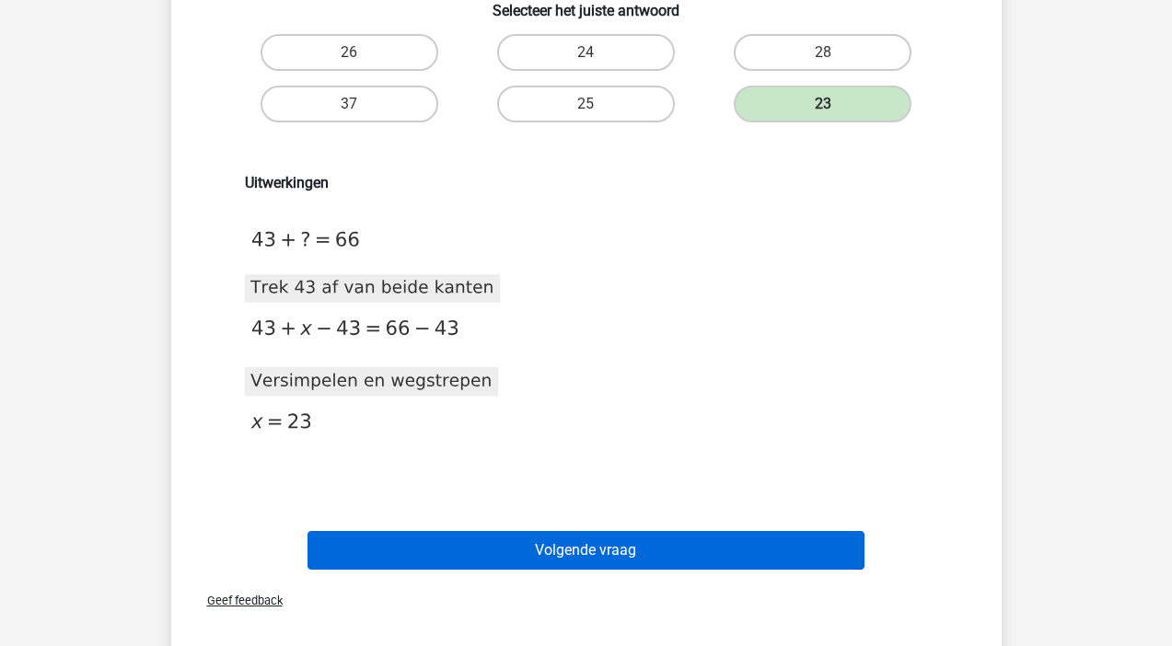
click at [558, 552] on button "Volgende vraag" at bounding box center [585, 550] width 557 height 39
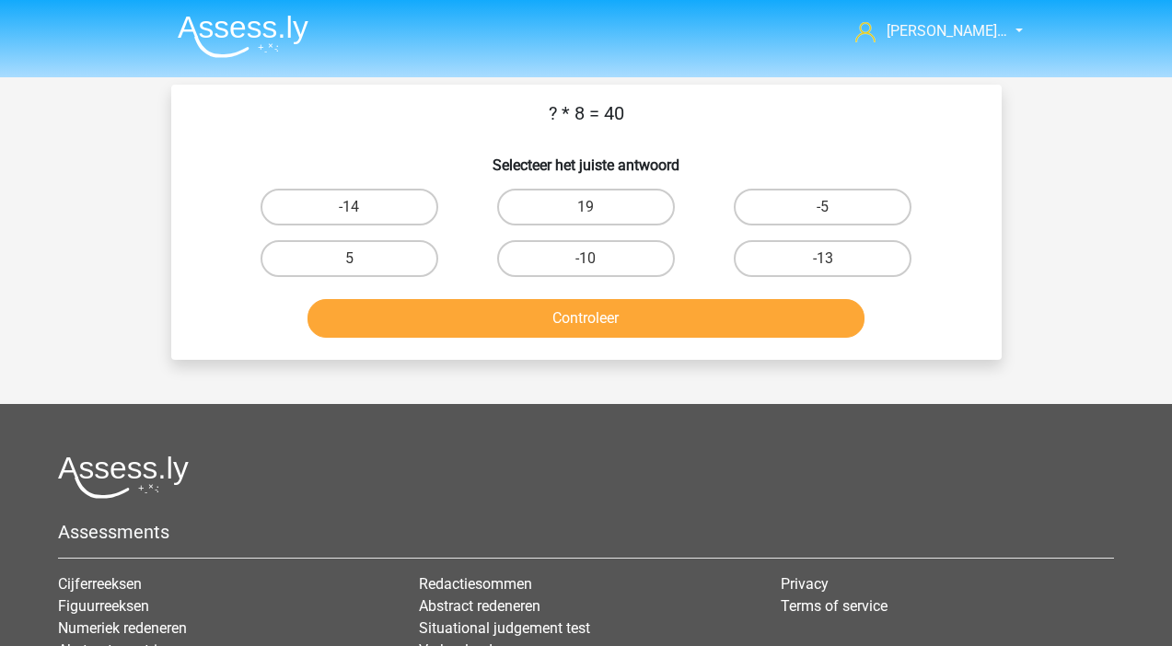
scroll to position [0, 0]
click at [393, 255] on label "5" at bounding box center [349, 258] width 178 height 37
click at [361, 259] on input "5" at bounding box center [355, 265] width 12 height 12
radio input "true"
click at [502, 318] on button "Controleer" at bounding box center [585, 318] width 557 height 39
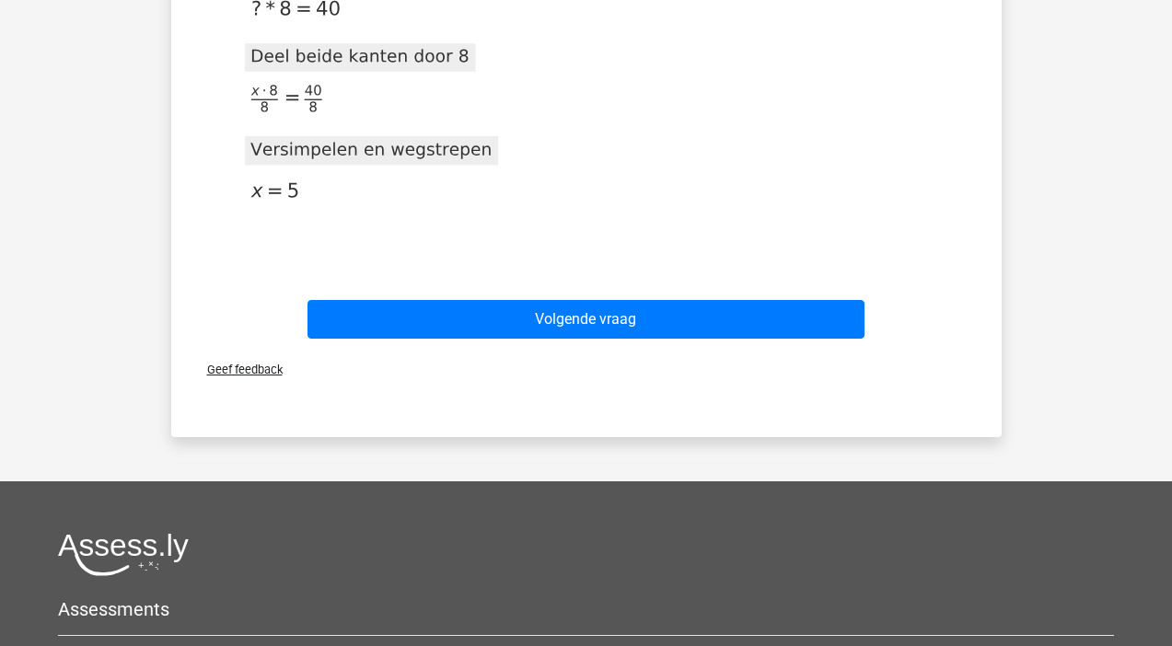
scroll to position [165, 0]
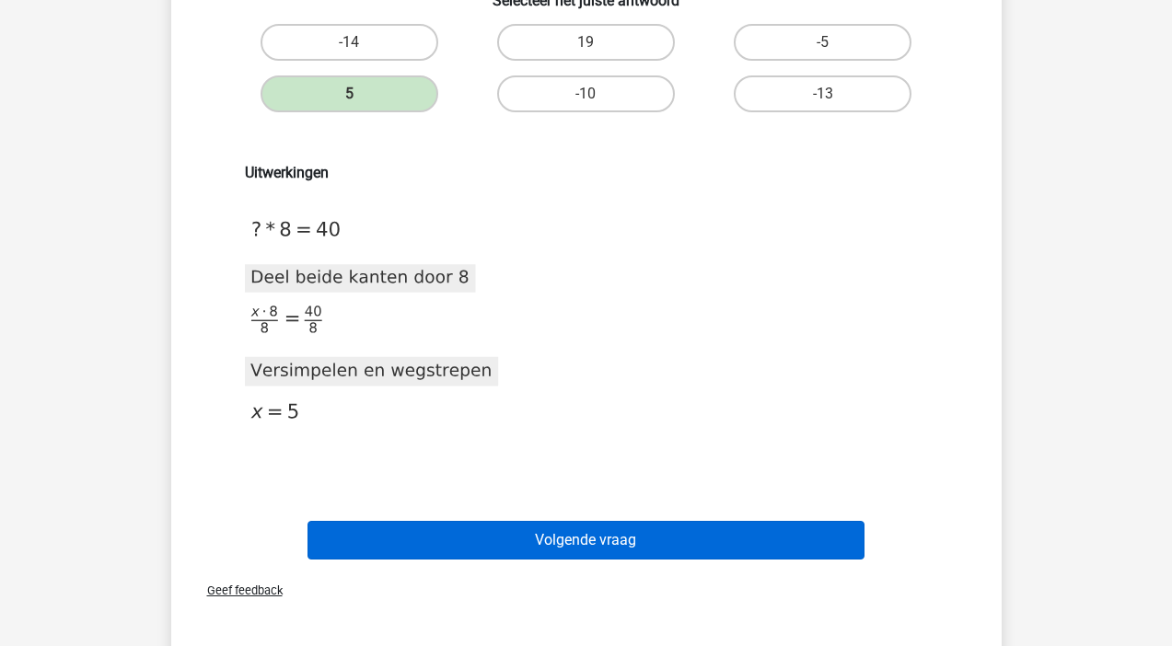
click at [513, 548] on button "Volgende vraag" at bounding box center [585, 540] width 557 height 39
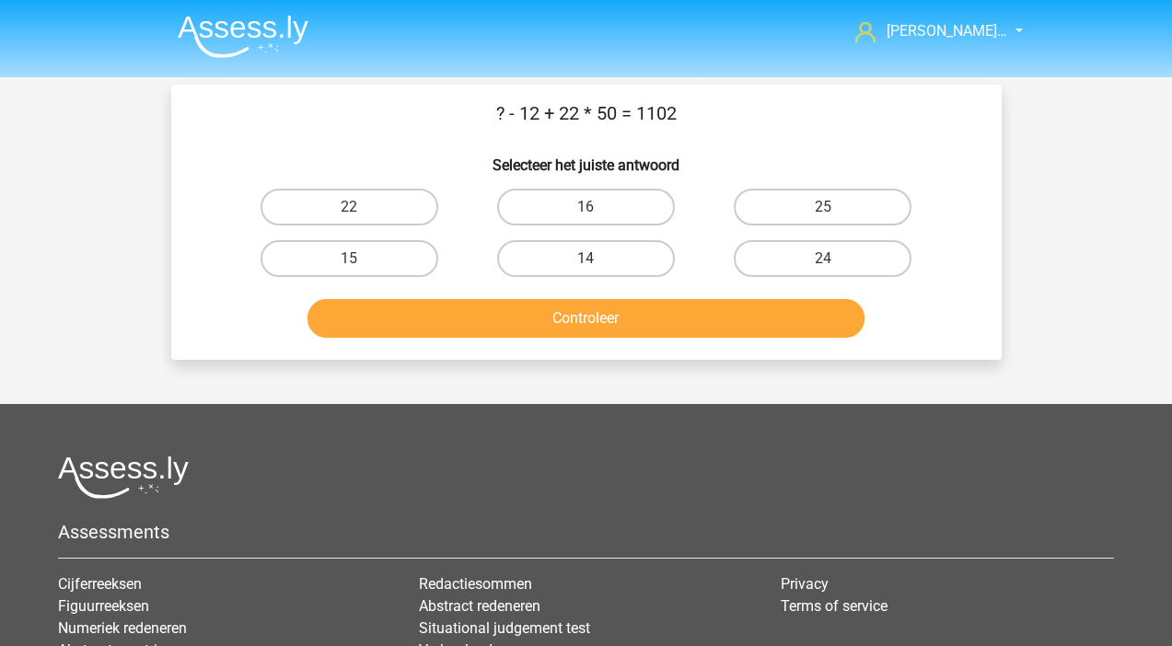
scroll to position [0, 0]
click at [549, 264] on label "14" at bounding box center [586, 258] width 178 height 37
click at [585, 264] on input "14" at bounding box center [591, 265] width 12 height 12
radio input "true"
click at [555, 311] on button "Controleer" at bounding box center [585, 318] width 557 height 39
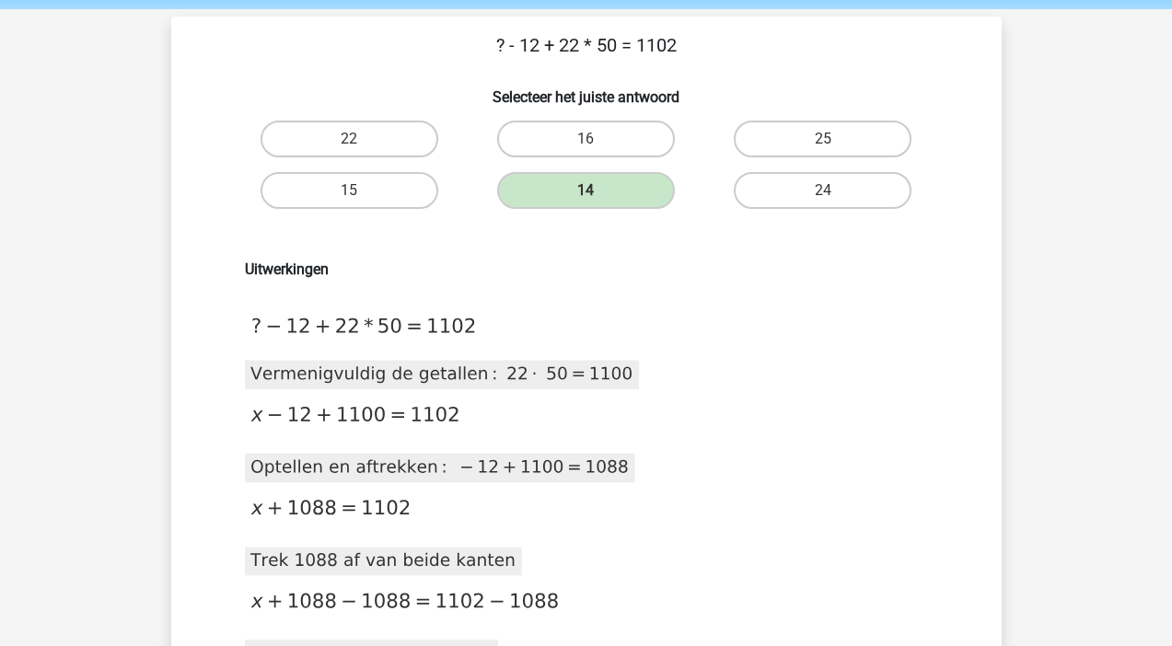
scroll to position [74, 0]
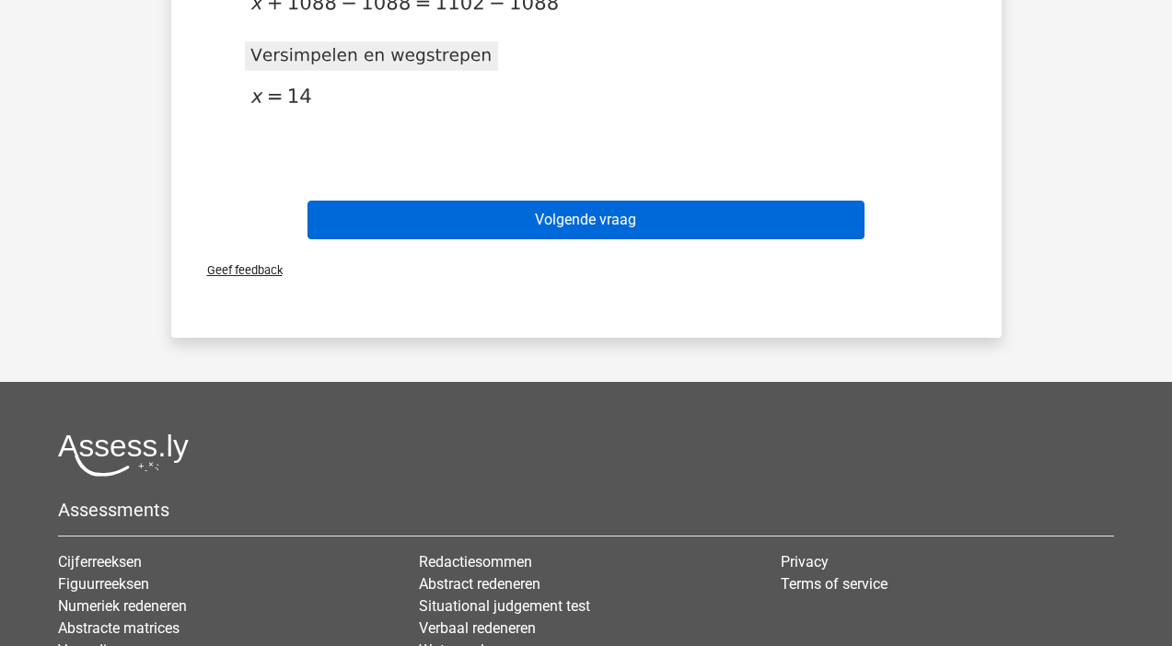
click at [538, 225] on button "Volgende vraag" at bounding box center [585, 220] width 557 height 39
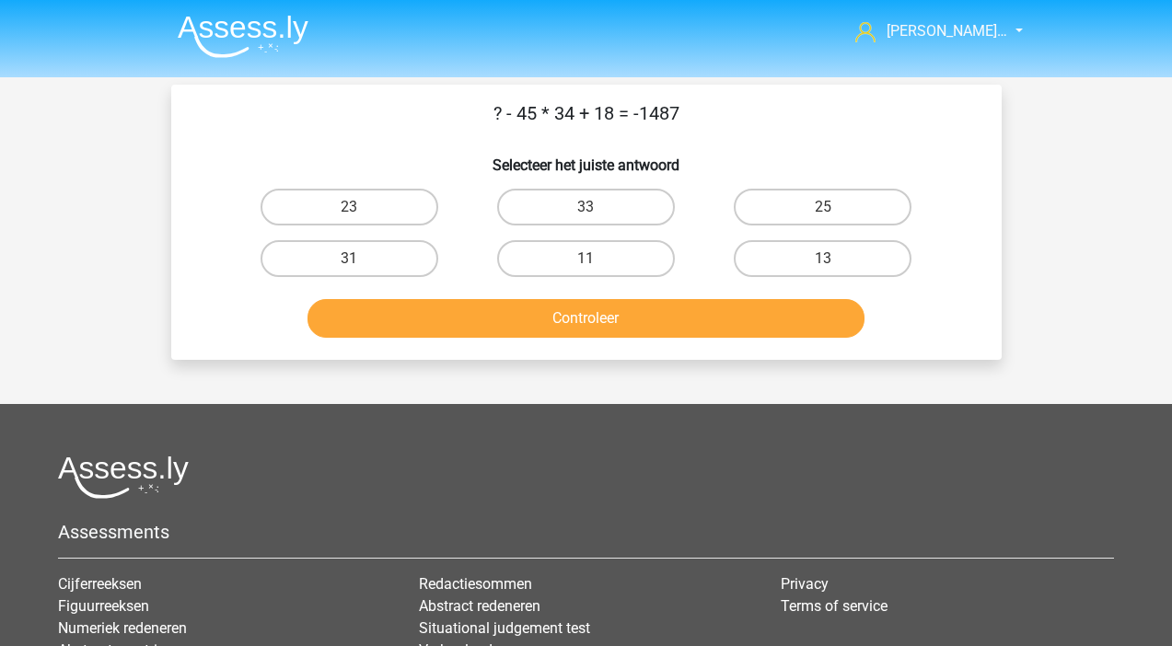
scroll to position [0, 0]
drag, startPoint x: 790, startPoint y: 200, endPoint x: 788, endPoint y: 211, distance: 11.2
click at [790, 202] on label "25" at bounding box center [823, 207] width 178 height 37
click at [823, 207] on input "25" at bounding box center [829, 213] width 12 height 12
radio input "true"
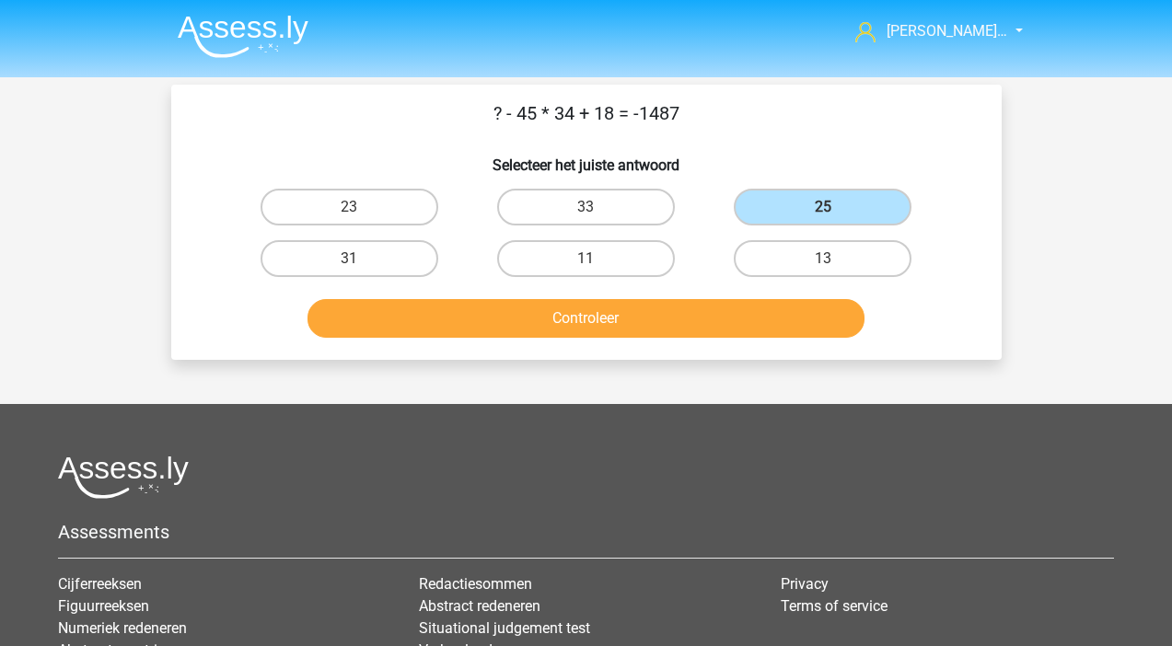
drag, startPoint x: 672, startPoint y: 330, endPoint x: 652, endPoint y: 330, distance: 20.2
click at [672, 330] on button "Controleer" at bounding box center [585, 318] width 557 height 39
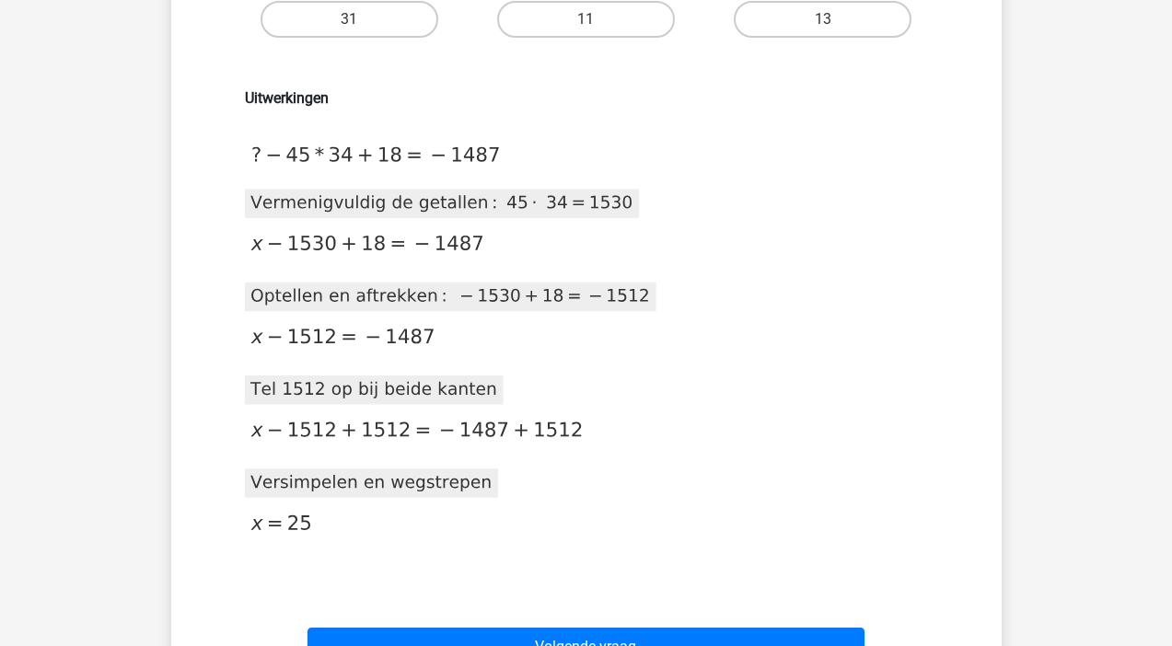
scroll to position [278, 0]
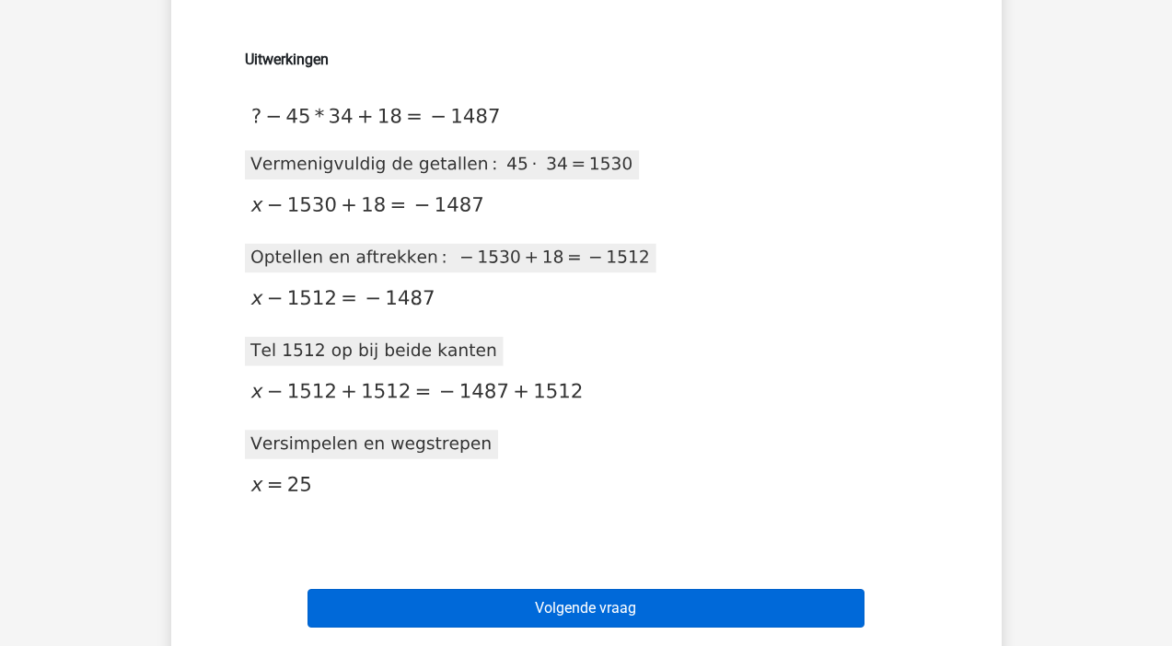
click at [670, 605] on button "Volgende vraag" at bounding box center [585, 608] width 557 height 39
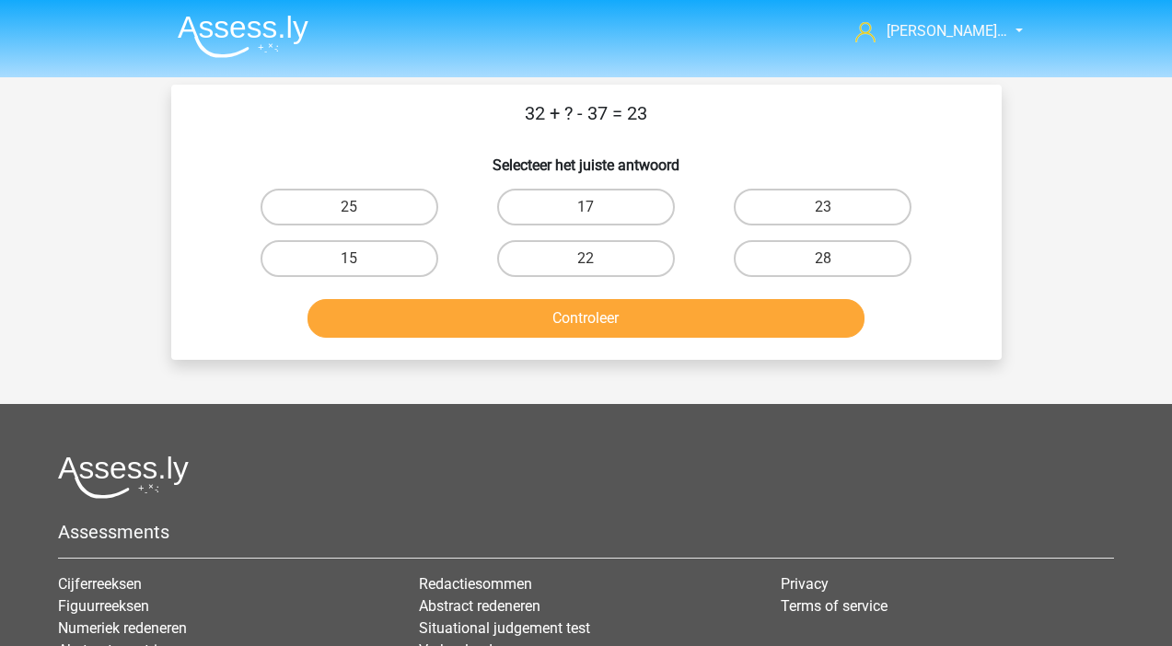
scroll to position [0, 1]
click at [772, 249] on label "28" at bounding box center [823, 258] width 178 height 37
click at [823, 259] on input "28" at bounding box center [829, 265] width 12 height 12
radio input "true"
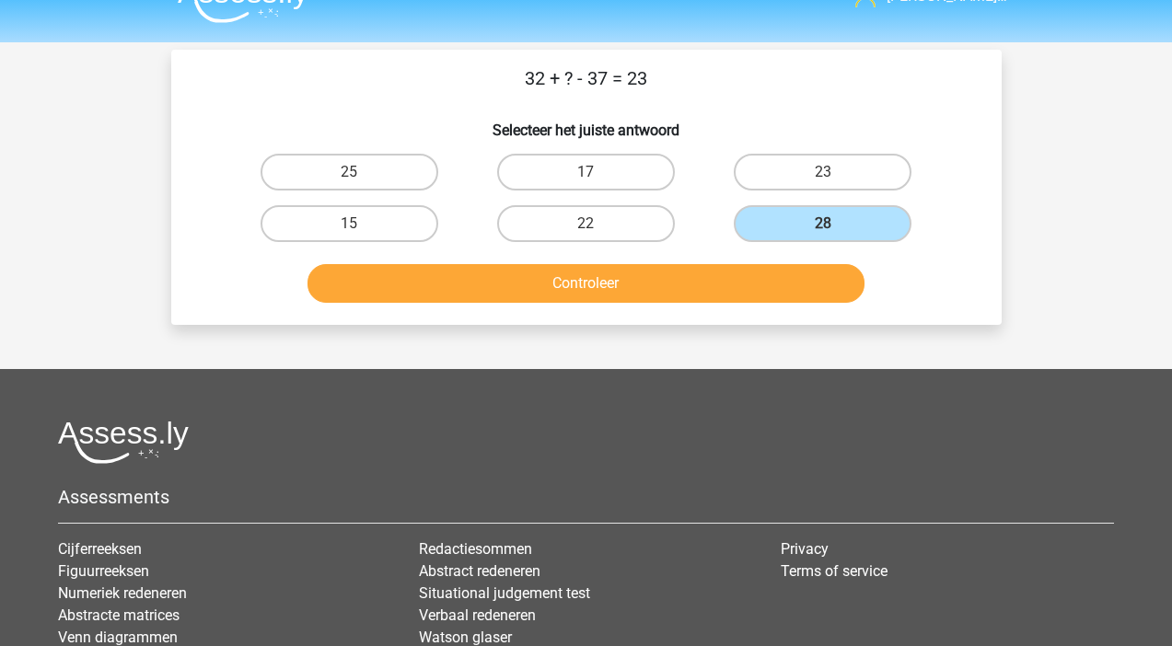
scroll to position [41, 0]
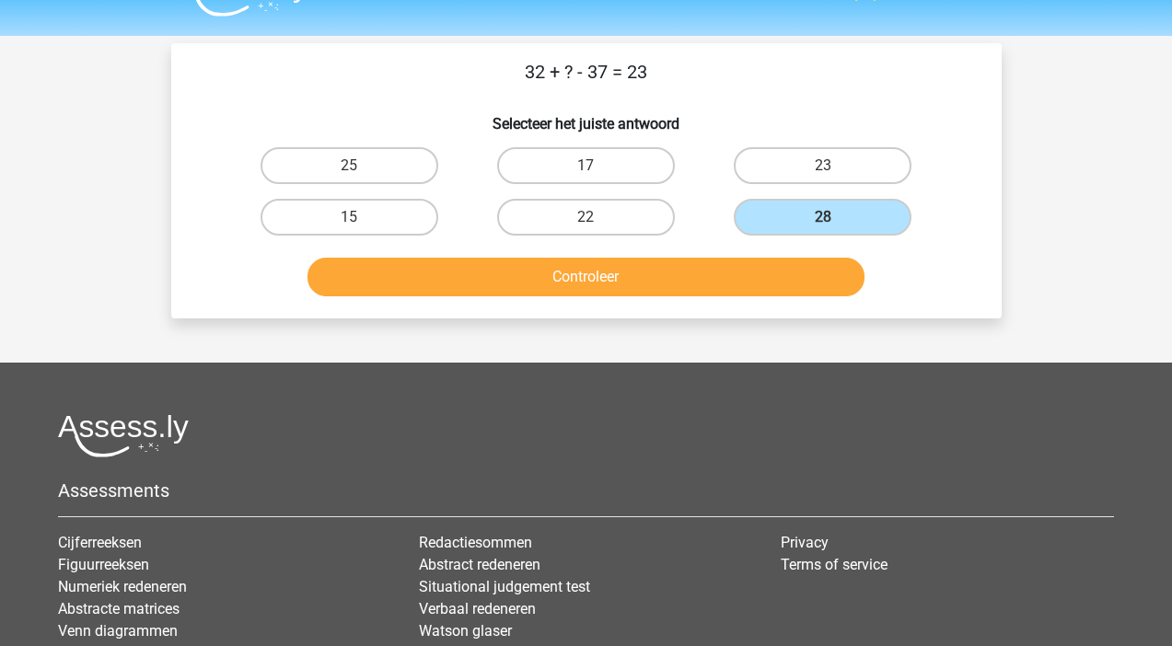
click at [724, 283] on button "Controleer" at bounding box center [585, 277] width 557 height 39
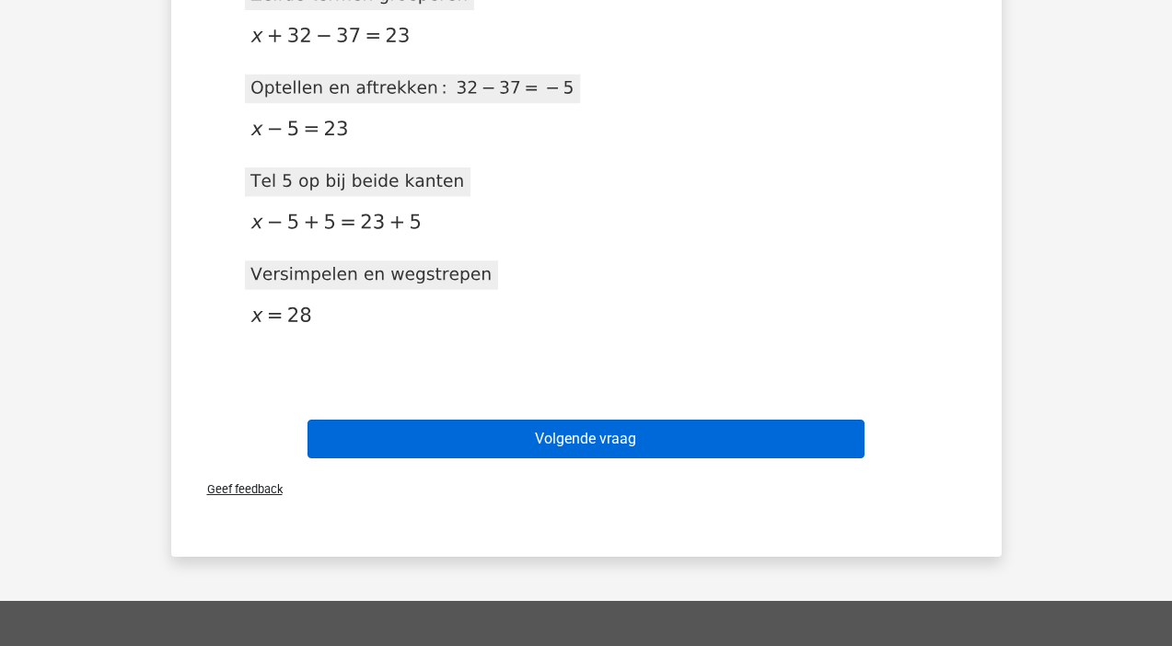
click at [644, 437] on button "Volgende vraag" at bounding box center [585, 439] width 557 height 39
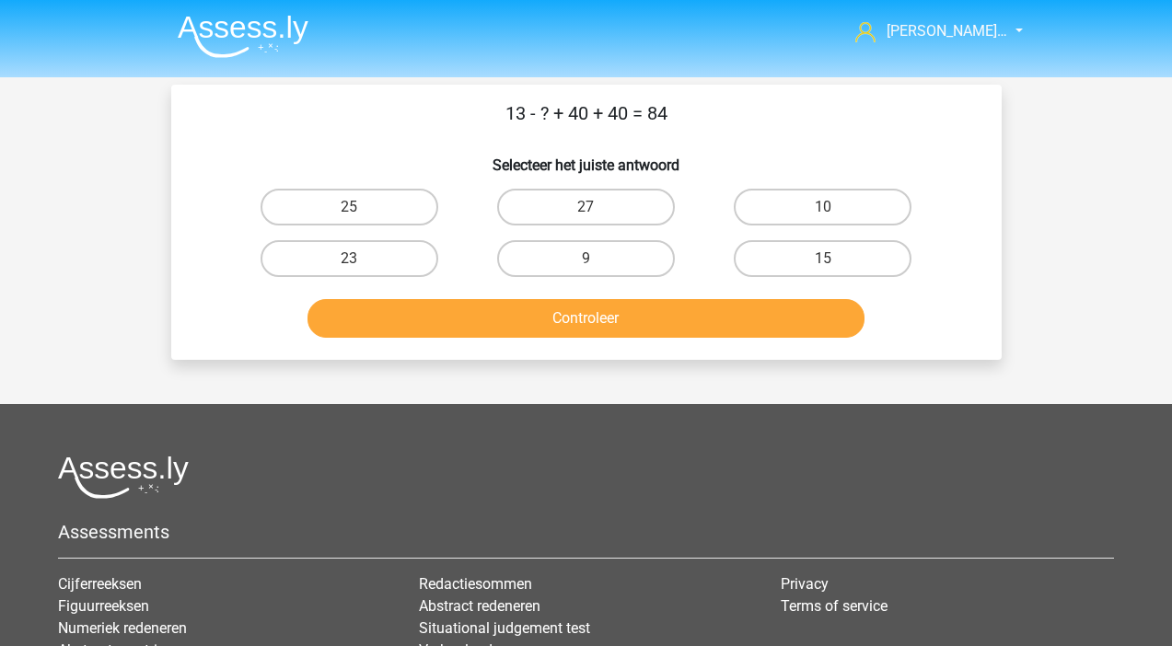
scroll to position [0, 0]
click at [567, 252] on label "9" at bounding box center [586, 258] width 178 height 37
click at [585, 259] on input "9" at bounding box center [591, 265] width 12 height 12
radio input "true"
click at [549, 330] on button "Controleer" at bounding box center [585, 318] width 557 height 39
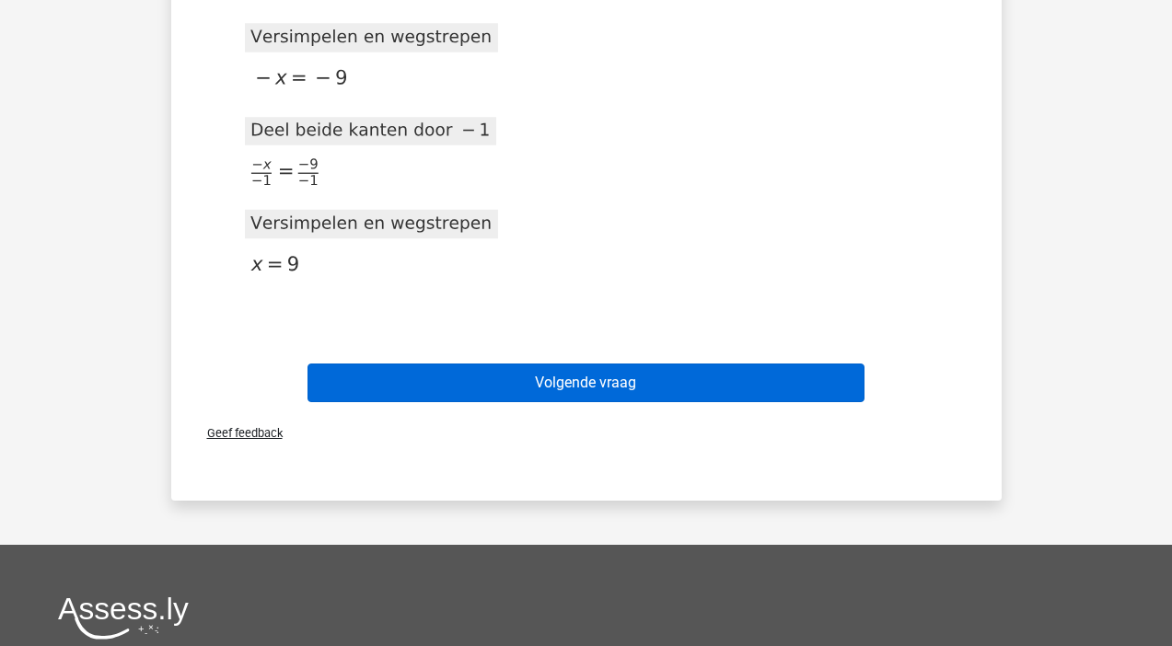
click at [606, 376] on button "Volgende vraag" at bounding box center [585, 383] width 557 height 39
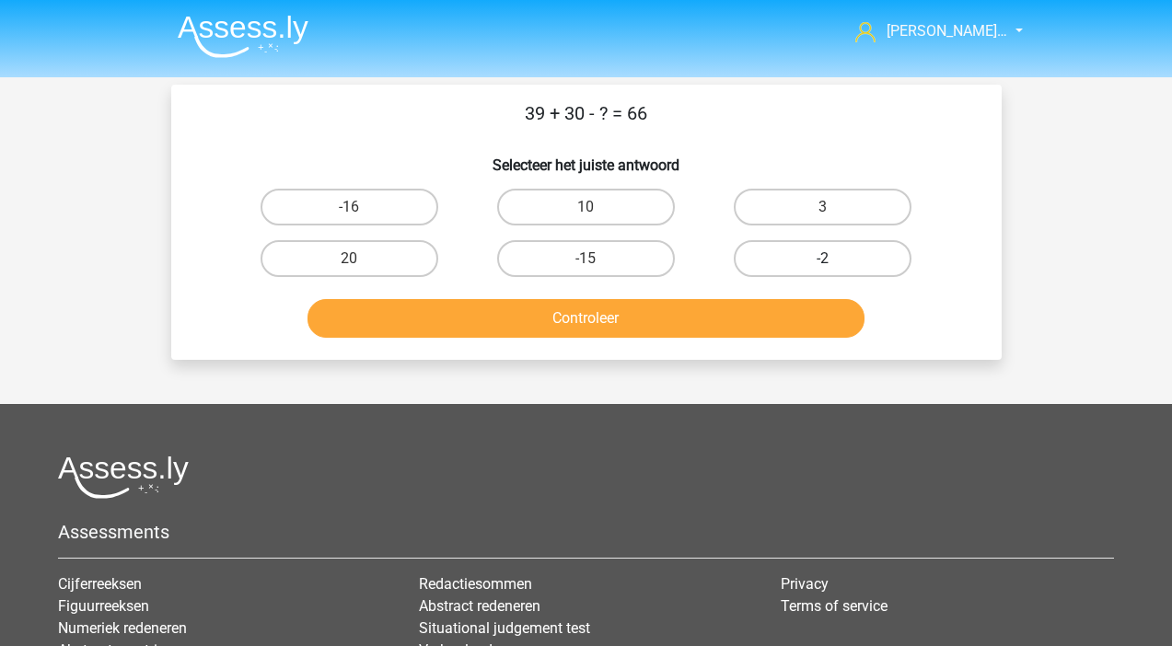
drag, startPoint x: 846, startPoint y: 203, endPoint x: 800, endPoint y: 260, distance: 72.6
click at [846, 203] on label "3" at bounding box center [823, 207] width 178 height 37
click at [835, 207] on input "3" at bounding box center [829, 213] width 12 height 12
radio input "true"
drag, startPoint x: 636, startPoint y: 319, endPoint x: 627, endPoint y: 320, distance: 9.2
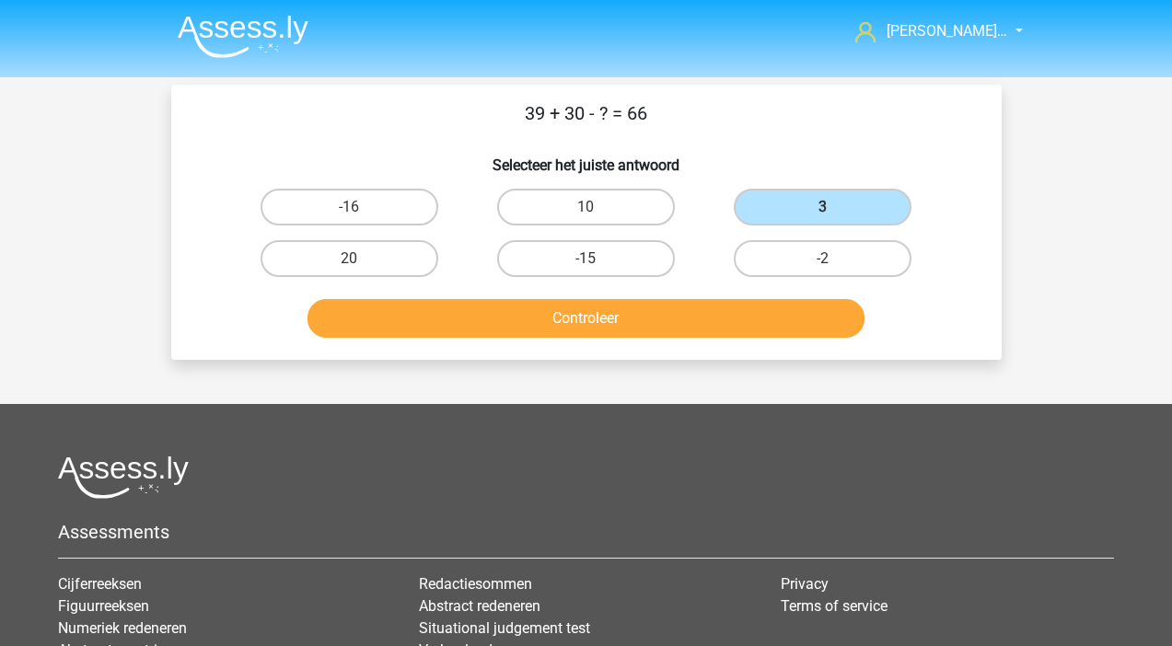
click at [636, 319] on button "Controleer" at bounding box center [585, 318] width 557 height 39
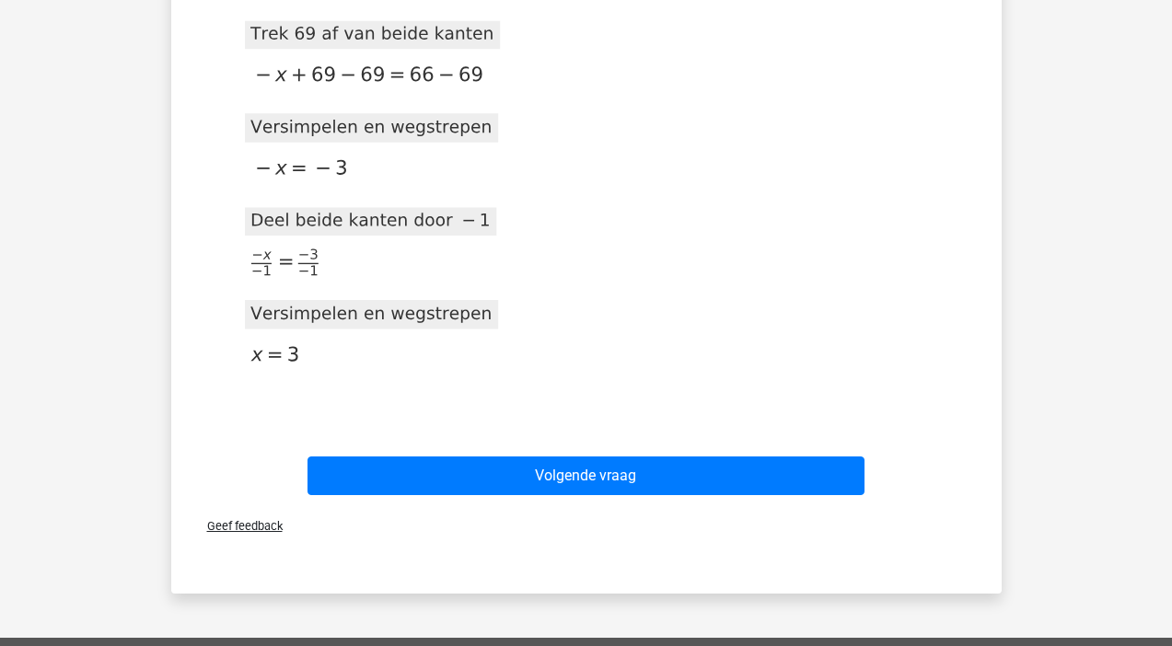
scroll to position [646, 0]
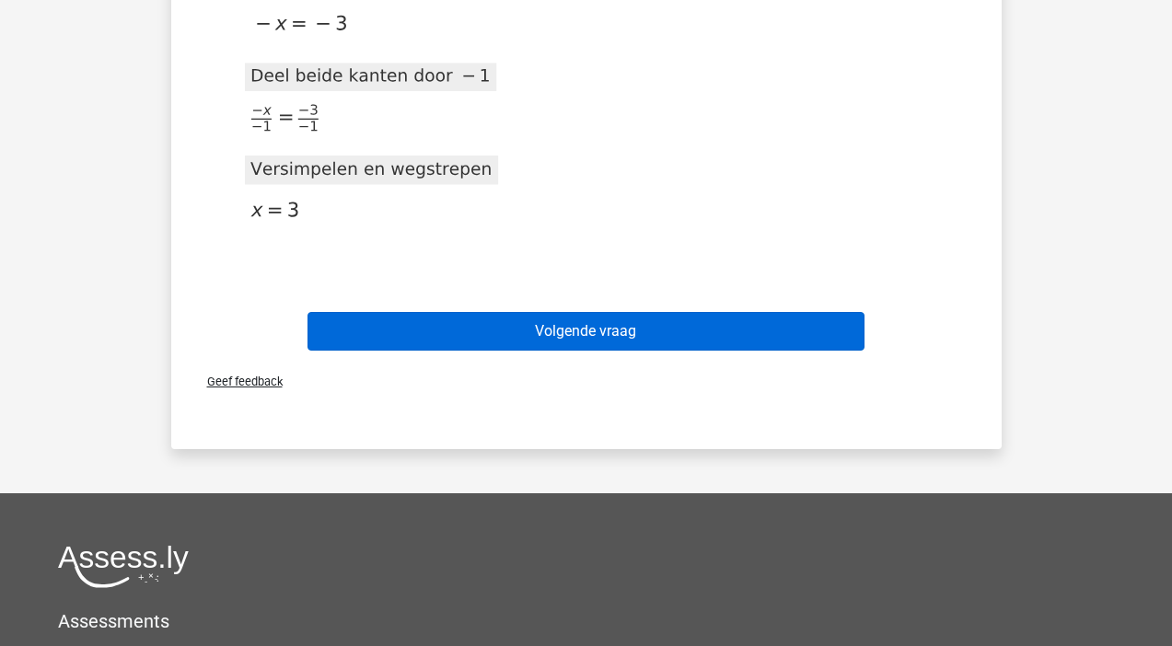
click at [598, 324] on button "Volgende vraag" at bounding box center [585, 331] width 557 height 39
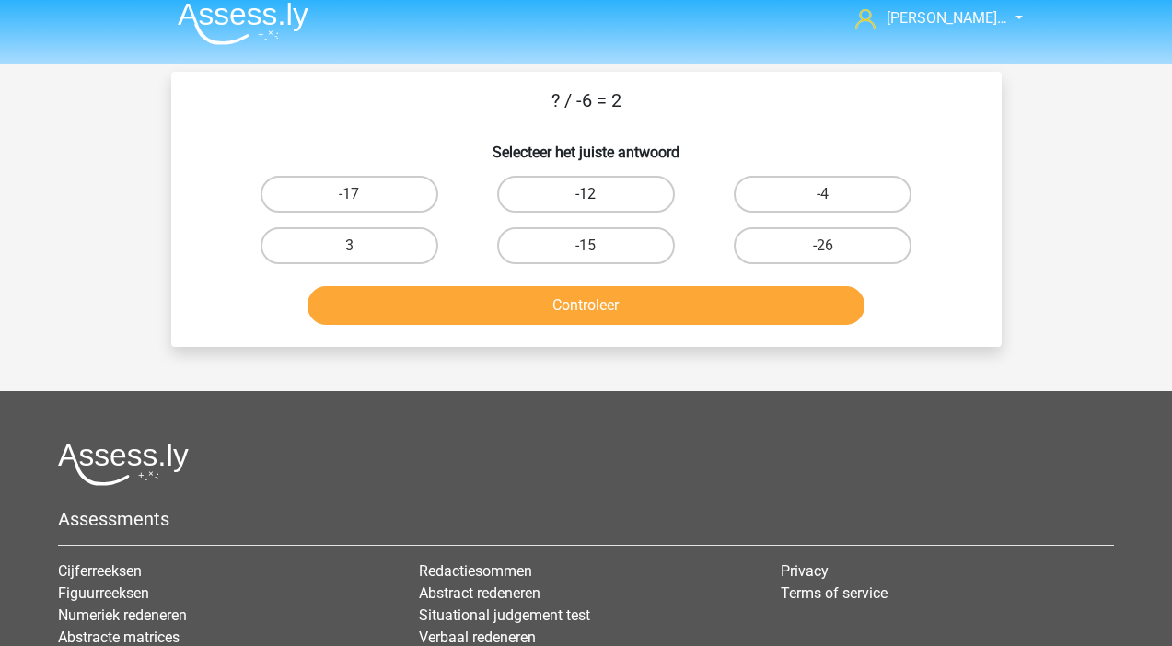
scroll to position [19, 0]
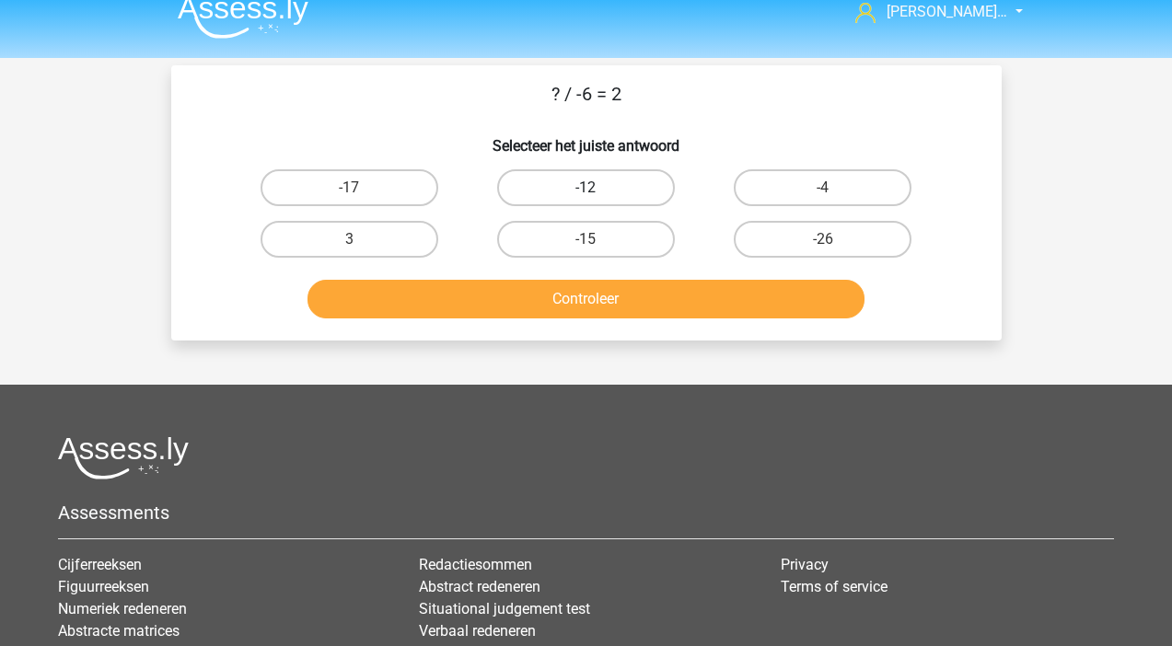
click at [567, 186] on label "-12" at bounding box center [586, 187] width 178 height 37
click at [585, 188] on input "-12" at bounding box center [591, 194] width 12 height 12
radio input "true"
click at [579, 303] on button "Controleer" at bounding box center [585, 299] width 557 height 39
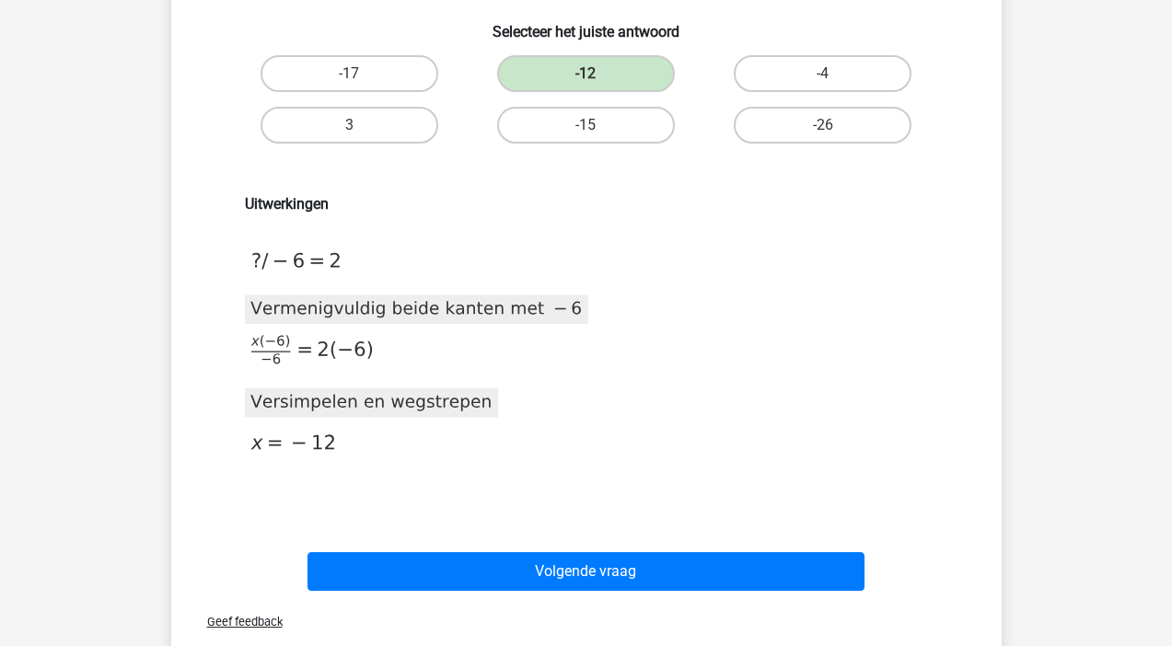
scroll to position [141, 0]
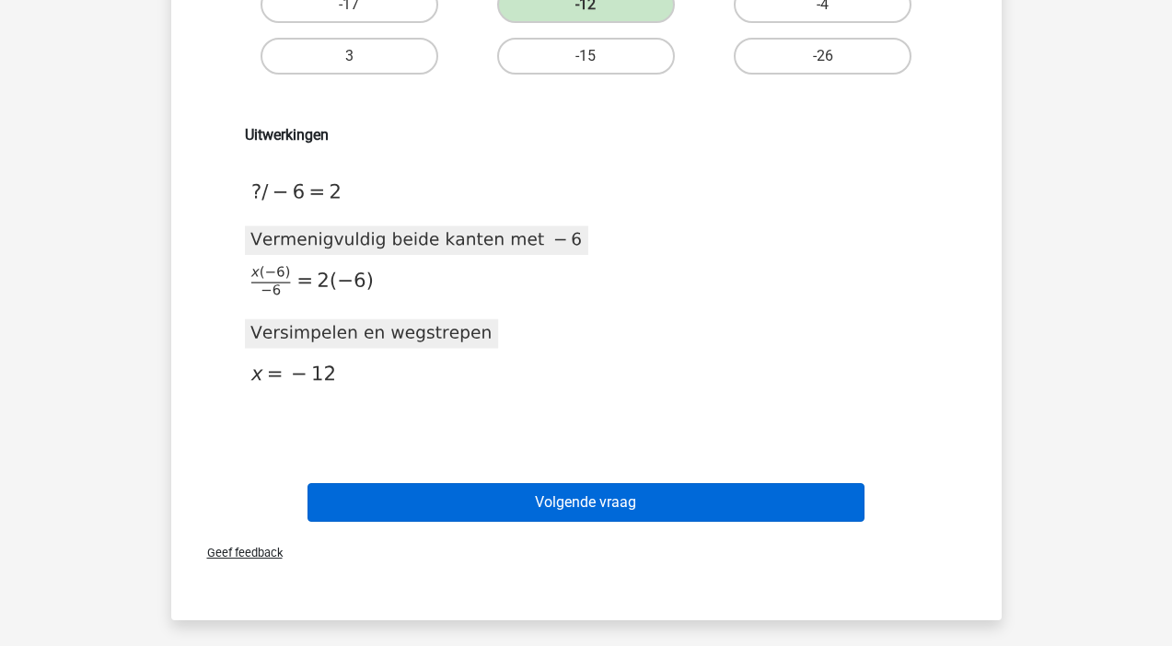
click at [556, 503] on button "Volgende vraag" at bounding box center [585, 502] width 557 height 39
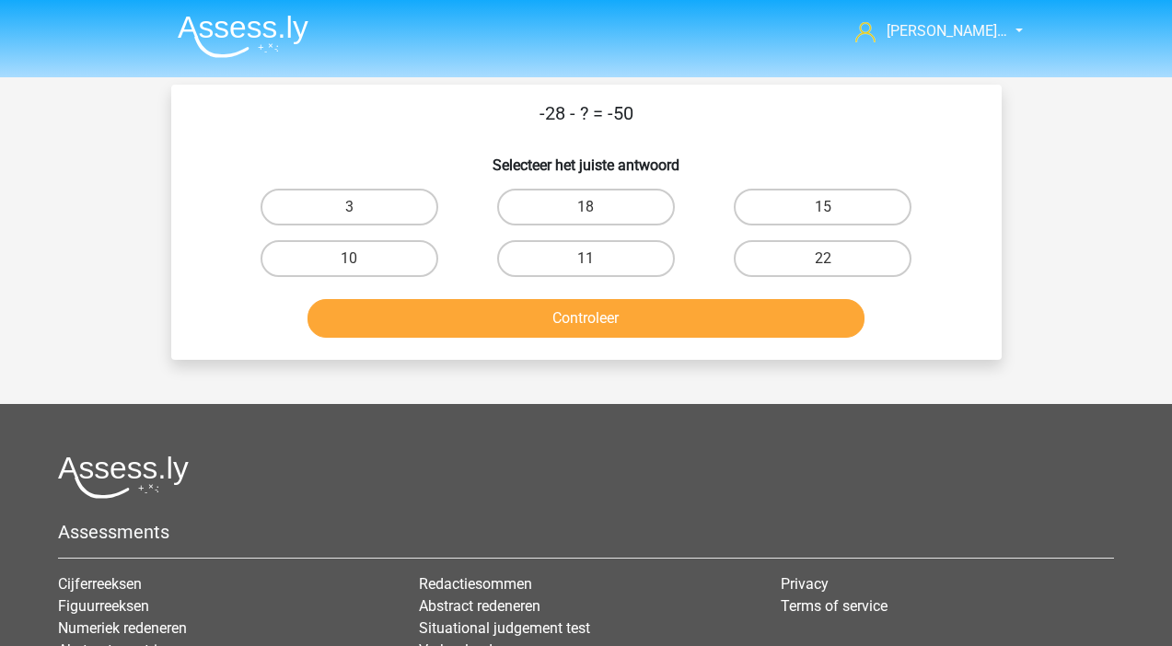
scroll to position [0, 0]
drag, startPoint x: 777, startPoint y: 263, endPoint x: 743, endPoint y: 290, distance: 43.3
click at [777, 263] on label "22" at bounding box center [823, 258] width 178 height 37
click at [823, 263] on input "22" at bounding box center [829, 265] width 12 height 12
radio input "true"
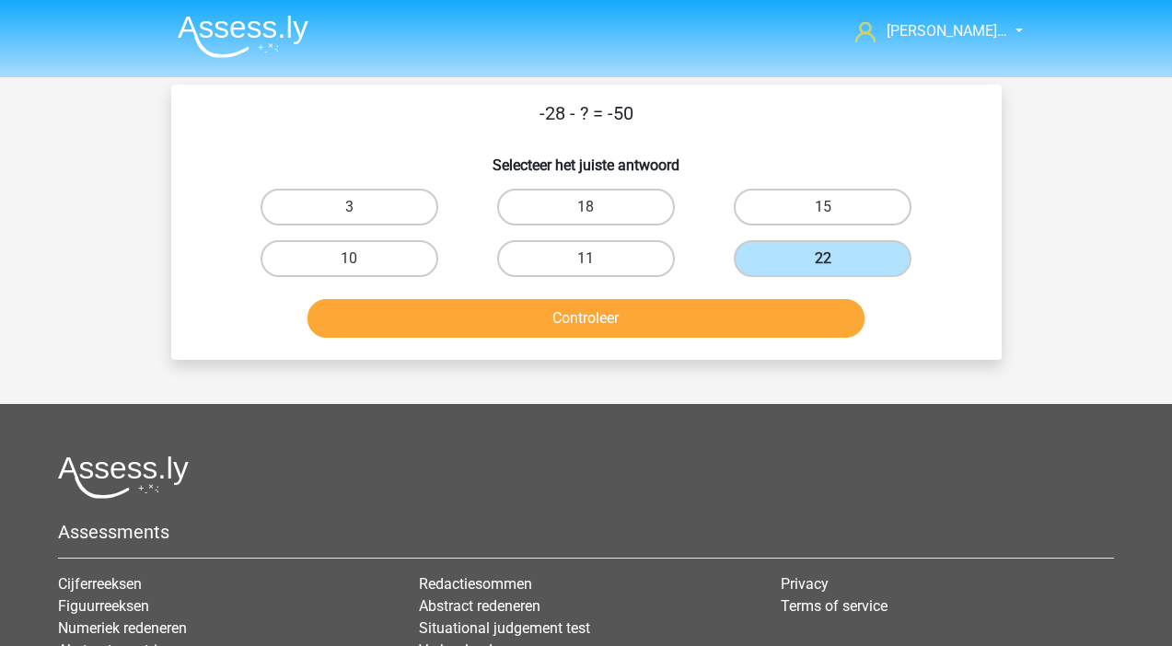
click at [721, 326] on button "Controleer" at bounding box center [585, 318] width 557 height 39
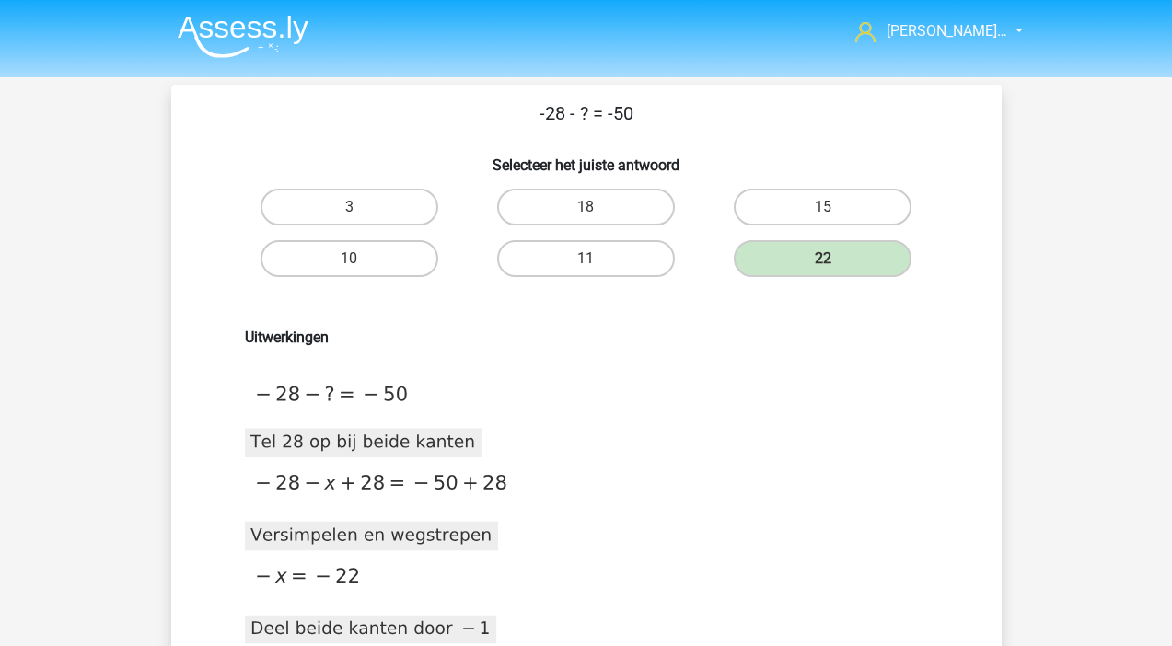
scroll to position [583, 0]
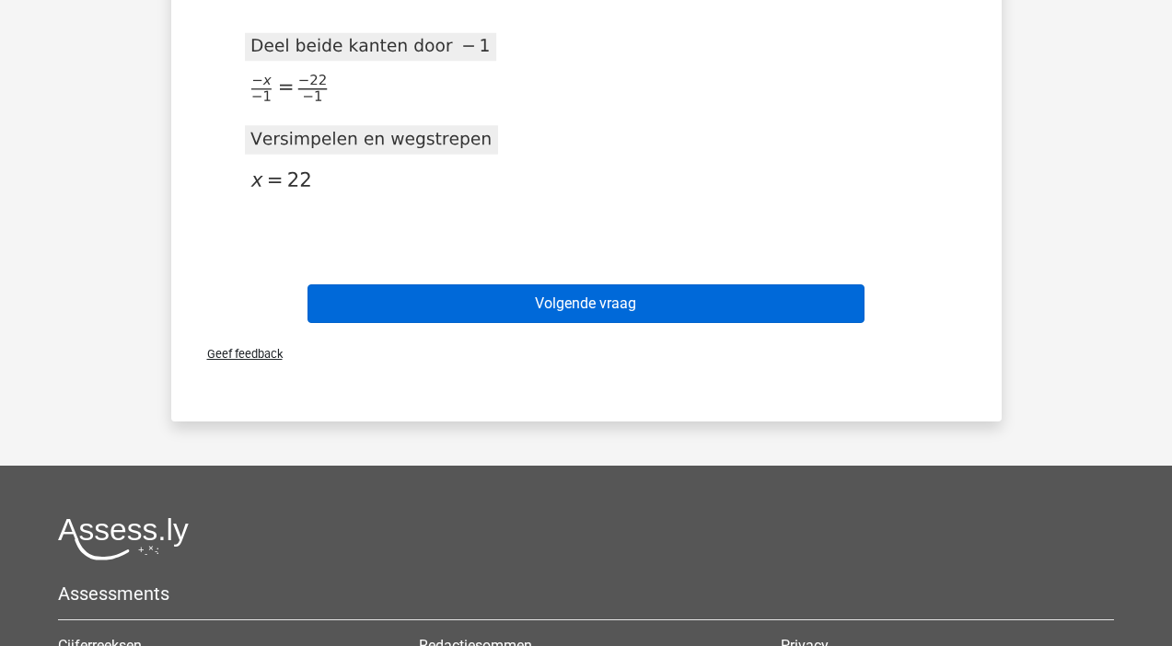
click at [526, 319] on button "Volgende vraag" at bounding box center [585, 303] width 557 height 39
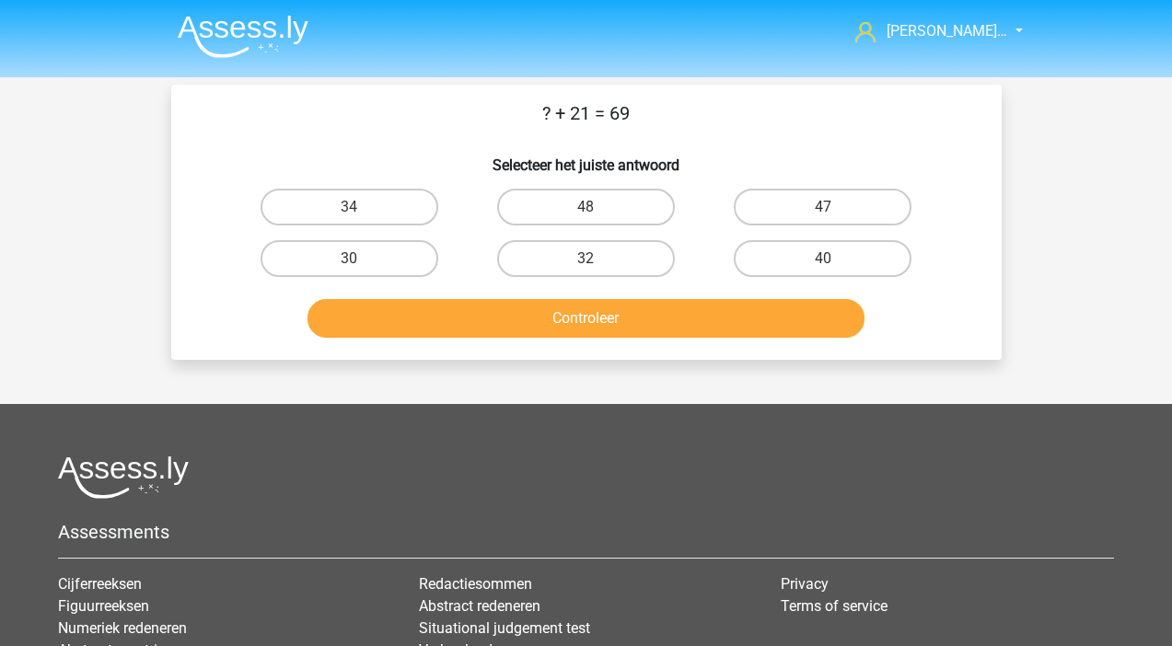
scroll to position [0, 0]
click at [586, 201] on label "48" at bounding box center [586, 207] width 178 height 37
click at [586, 207] on input "48" at bounding box center [591, 213] width 12 height 12
radio input "true"
click at [596, 316] on button "Controleer" at bounding box center [585, 318] width 557 height 39
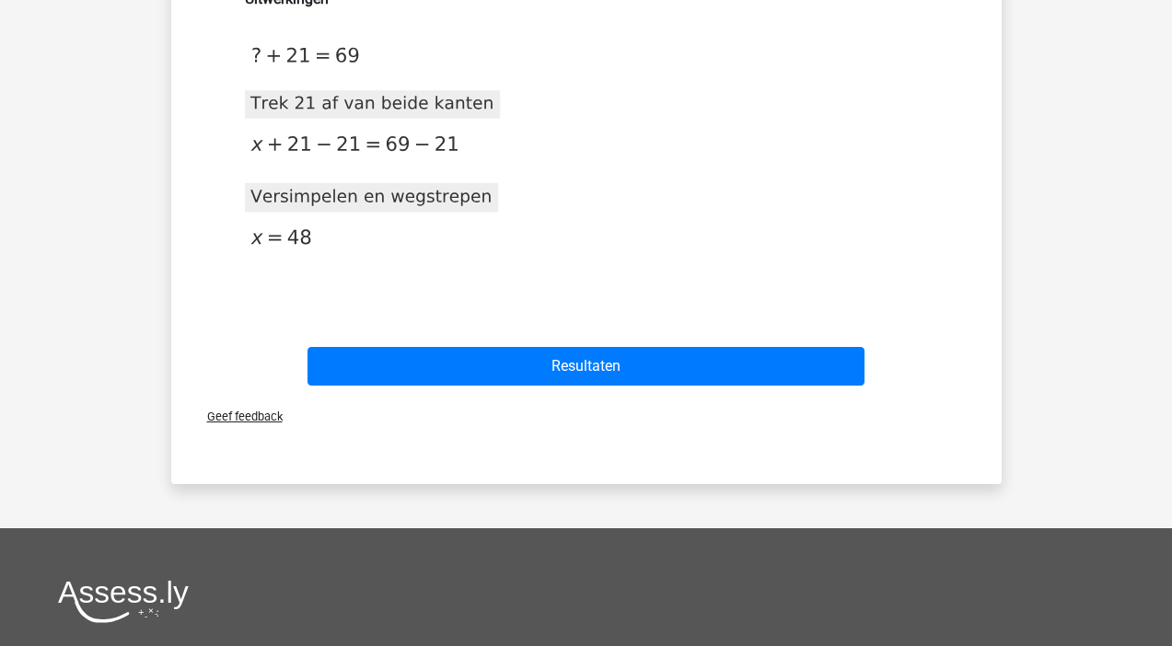
scroll to position [191, 0]
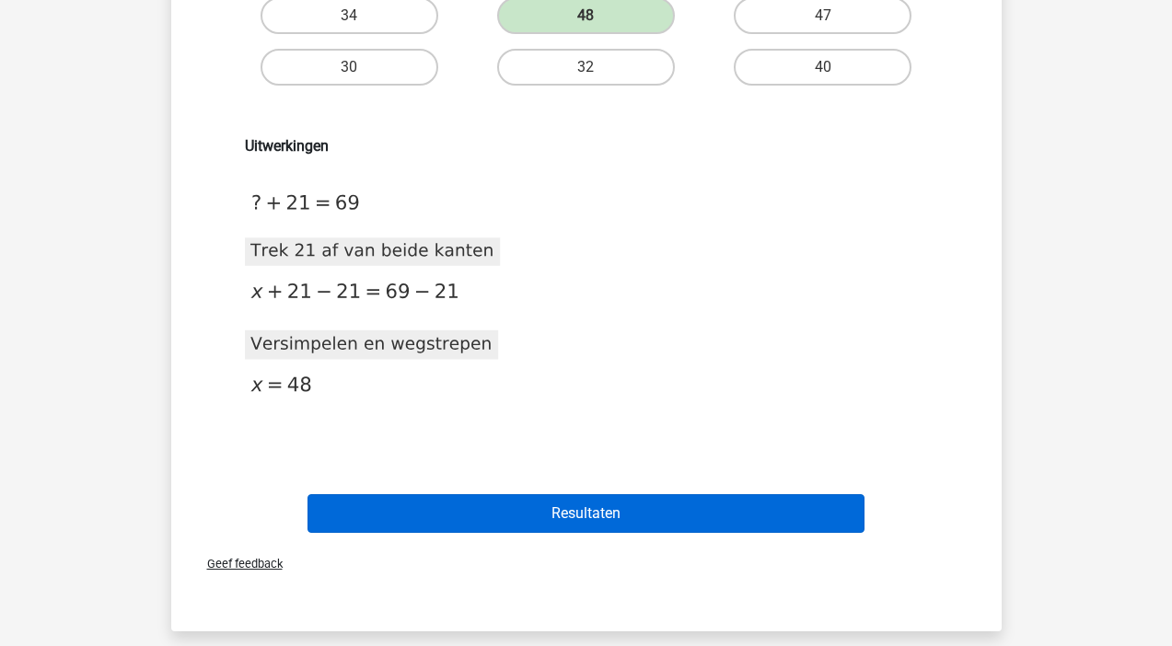
click at [533, 518] on button "Resultaten" at bounding box center [585, 513] width 557 height 39
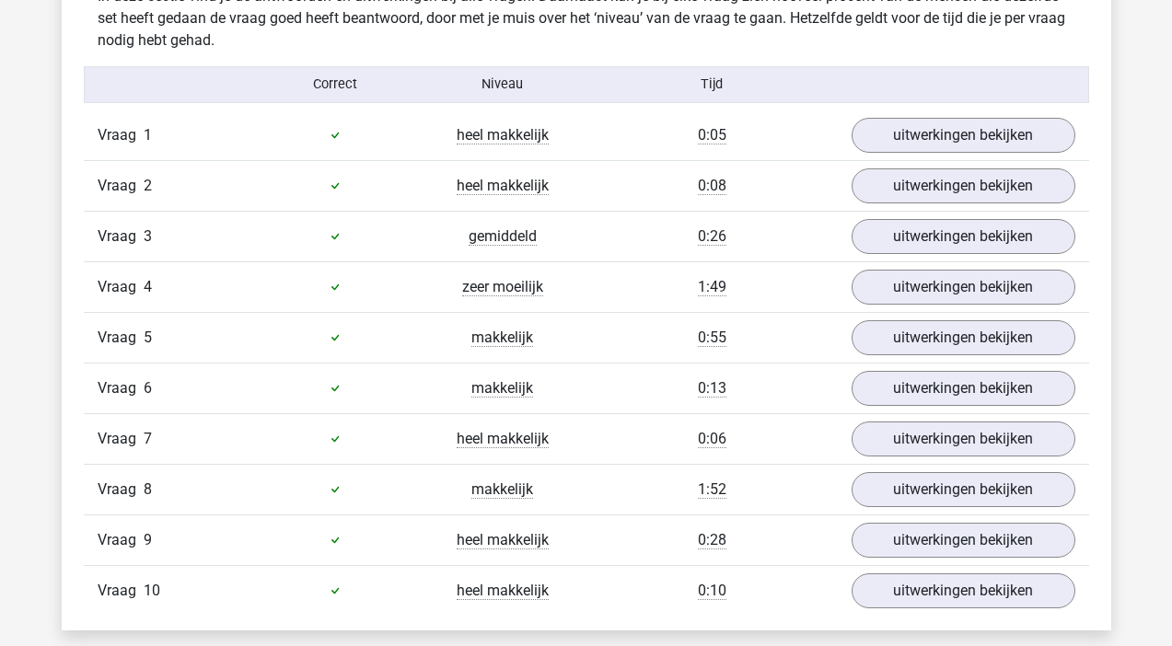
scroll to position [1153, 0]
